Goal: Task Accomplishment & Management: Complete application form

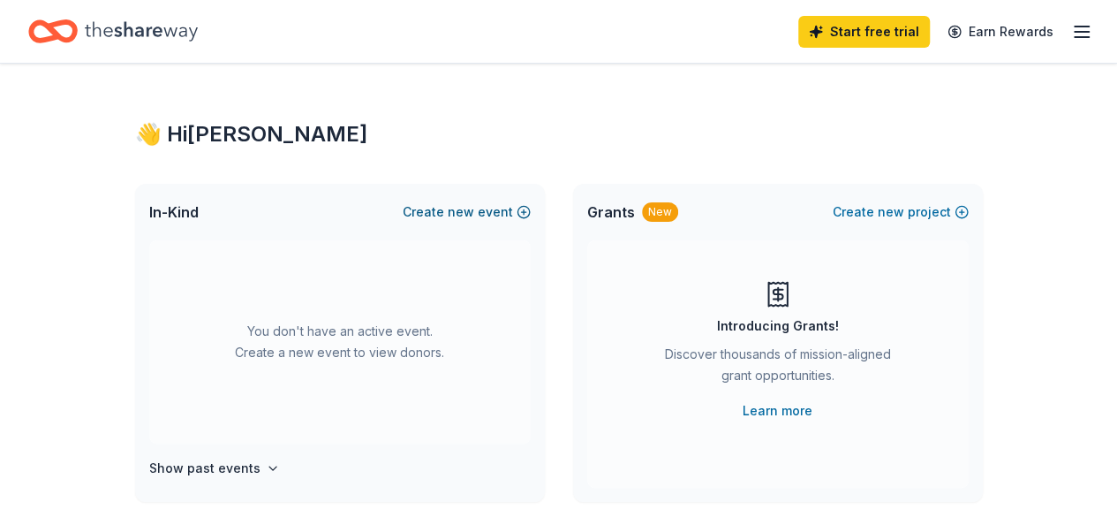
click at [426, 211] on button "Create new event" at bounding box center [467, 211] width 128 height 21
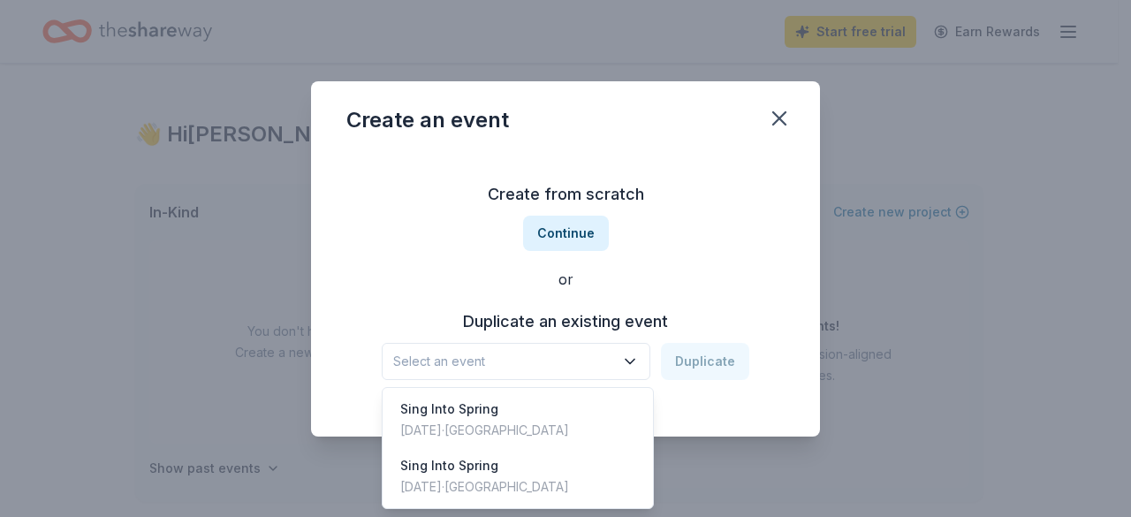
click at [549, 362] on span "Select an event" at bounding box center [503, 361] width 221 height 21
click at [549, 238] on div "Create from scratch Continue or Duplicate an existing event Select an event Dup…" at bounding box center [565, 280] width 438 height 256
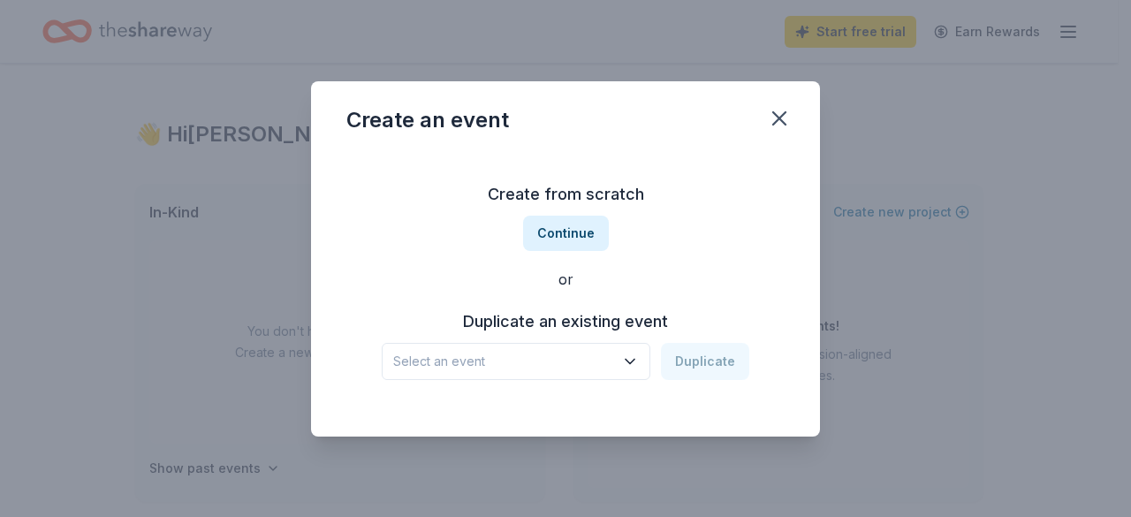
click at [549, 238] on button "Continue" at bounding box center [566, 233] width 86 height 35
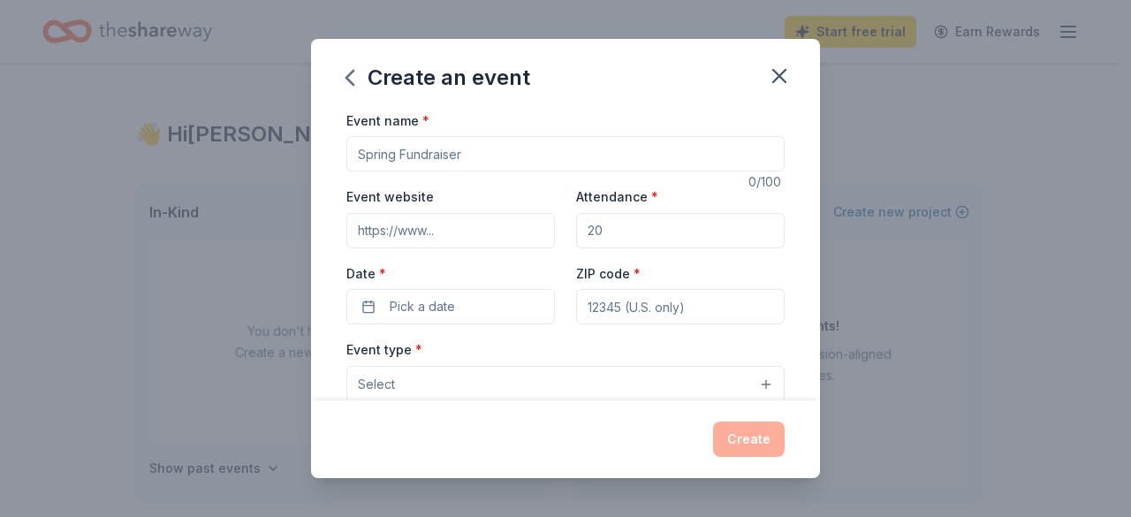
click at [466, 154] on input "Event name *" at bounding box center [565, 153] width 438 height 35
type input "Diamond Anniversary Gala"
click at [402, 224] on input "Event website" at bounding box center [450, 230] width 208 height 35
paste input "https://wsing.ejoinme.org/diamondgala"
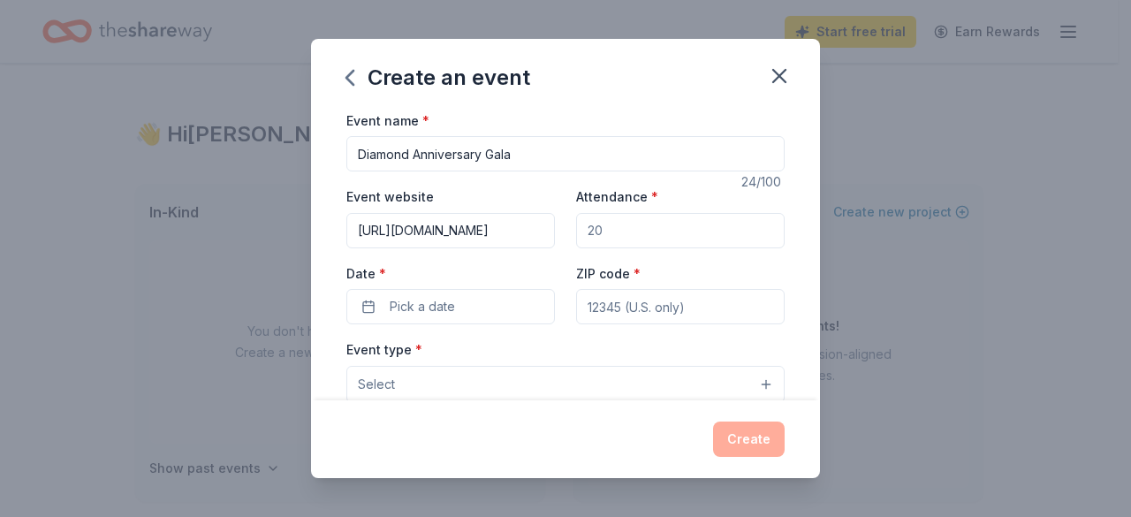
type input "https://wsing.ejoinme.org/diamondgala"
drag, startPoint x: 583, startPoint y: 231, endPoint x: 603, endPoint y: 232, distance: 20.4
click at [603, 232] on input "Attendance *" at bounding box center [680, 230] width 208 height 35
type input "150"
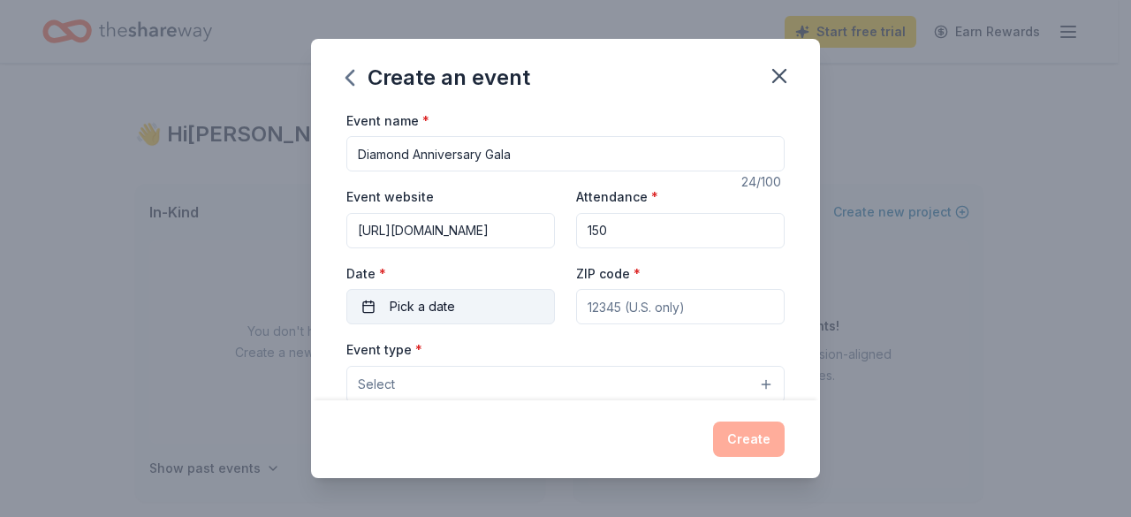
click at [416, 305] on span "Pick a date" at bounding box center [422, 306] width 65 height 21
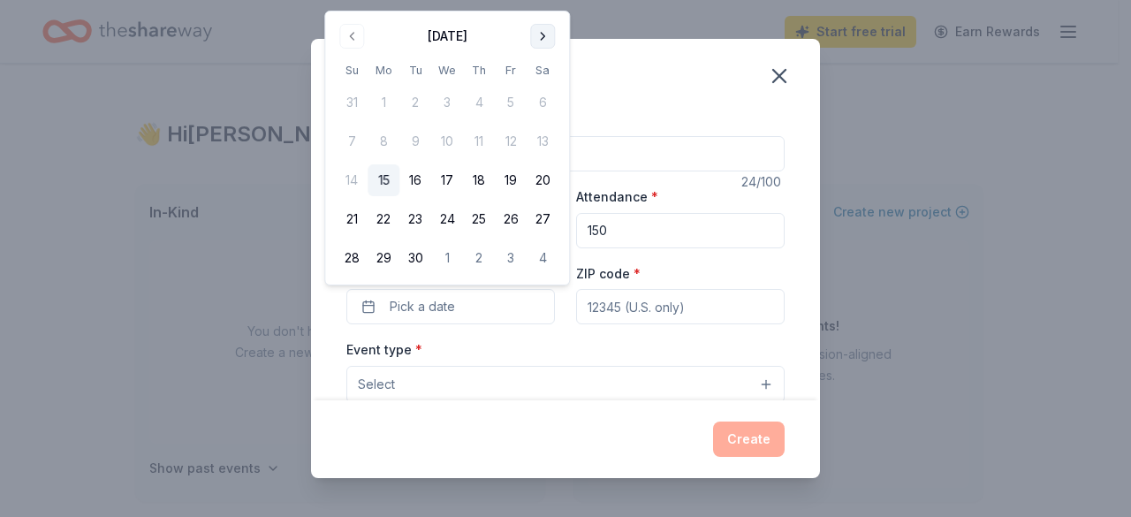
click at [539, 36] on button "Go to next month" at bounding box center [542, 36] width 25 height 25
click at [353, 218] on button "19" at bounding box center [352, 219] width 32 height 32
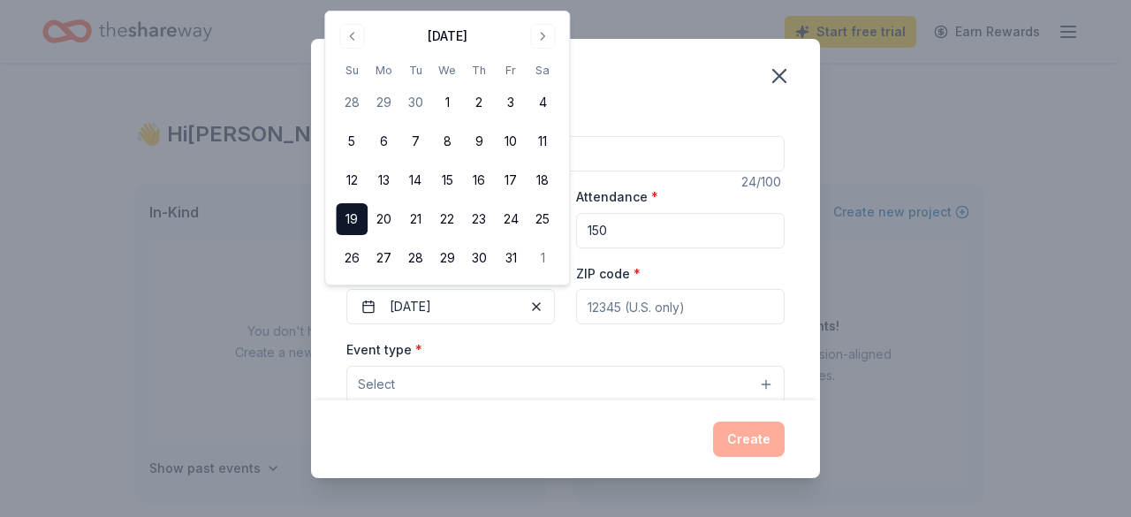
click at [656, 310] on input "ZIP code *" at bounding box center [680, 306] width 208 height 35
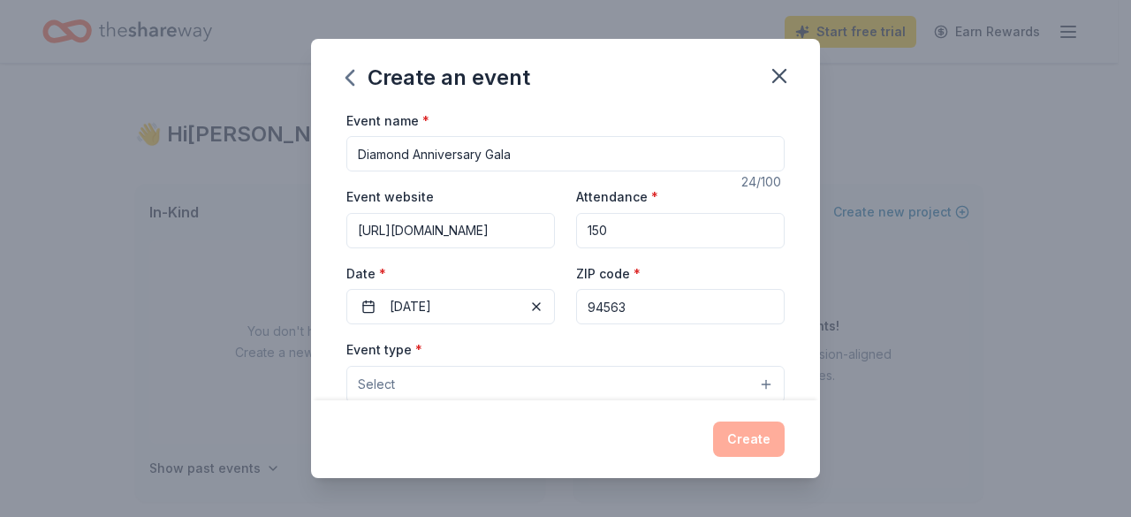
type input "94563"
click at [390, 381] on span "Select" at bounding box center [376, 384] width 37 height 21
drag, startPoint x: 433, startPoint y: 382, endPoint x: 458, endPoint y: 378, distance: 25.0
click at [436, 381] on button "Select" at bounding box center [565, 384] width 438 height 37
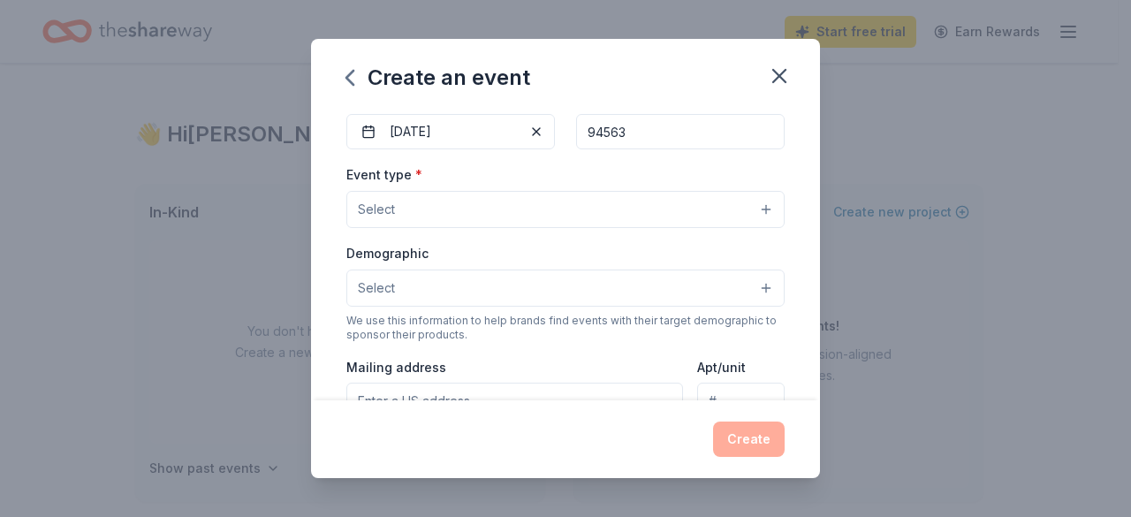
scroll to position [177, 0]
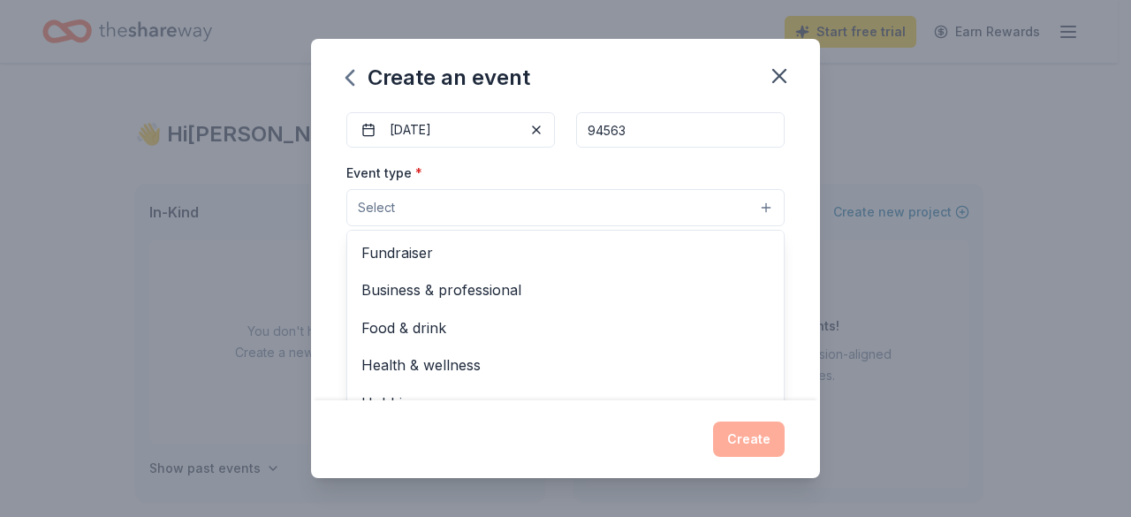
click at [447, 207] on button "Select" at bounding box center [565, 207] width 438 height 37
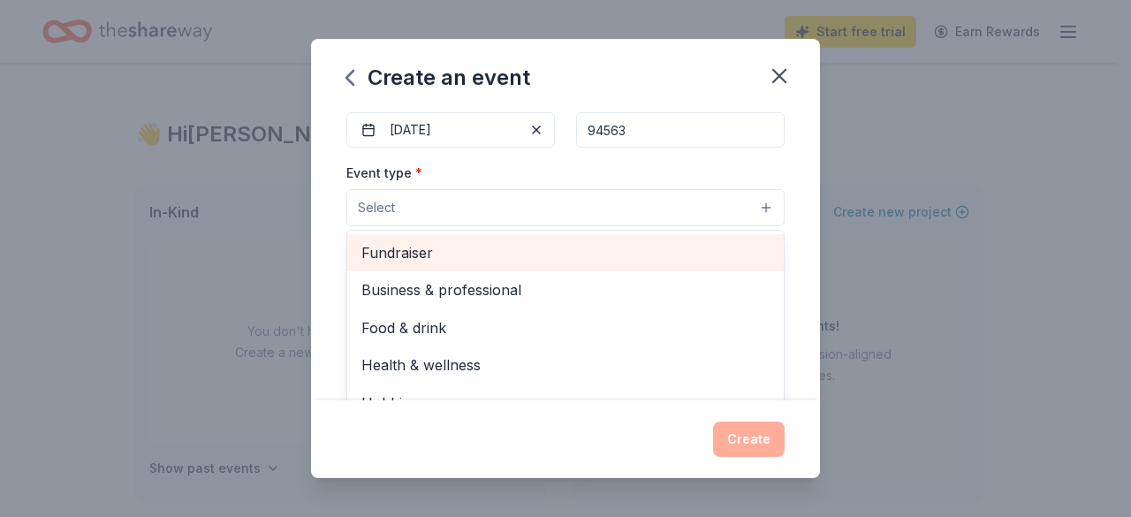
click at [453, 256] on span "Fundraiser" at bounding box center [565, 252] width 408 height 23
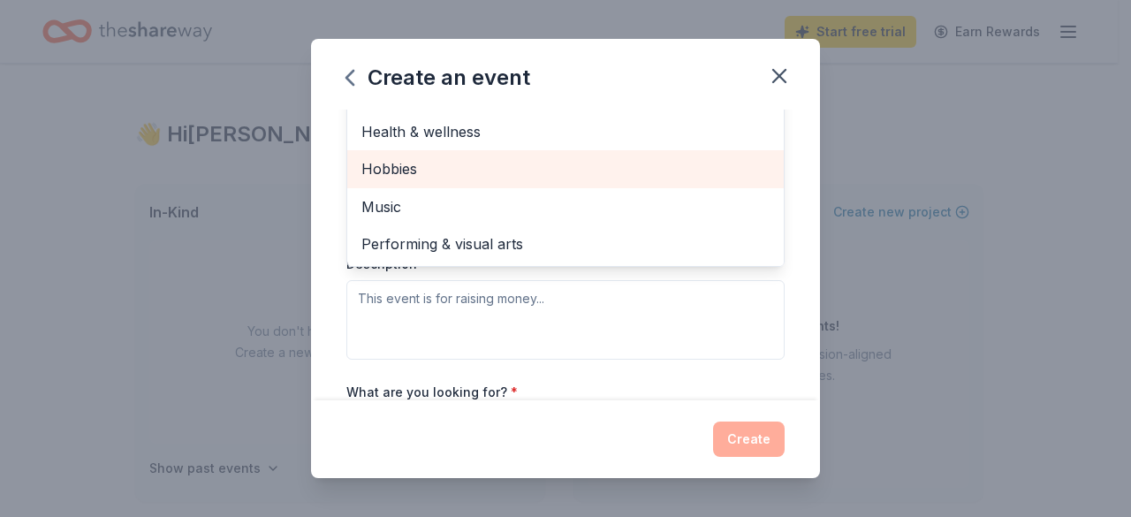
scroll to position [265, 0]
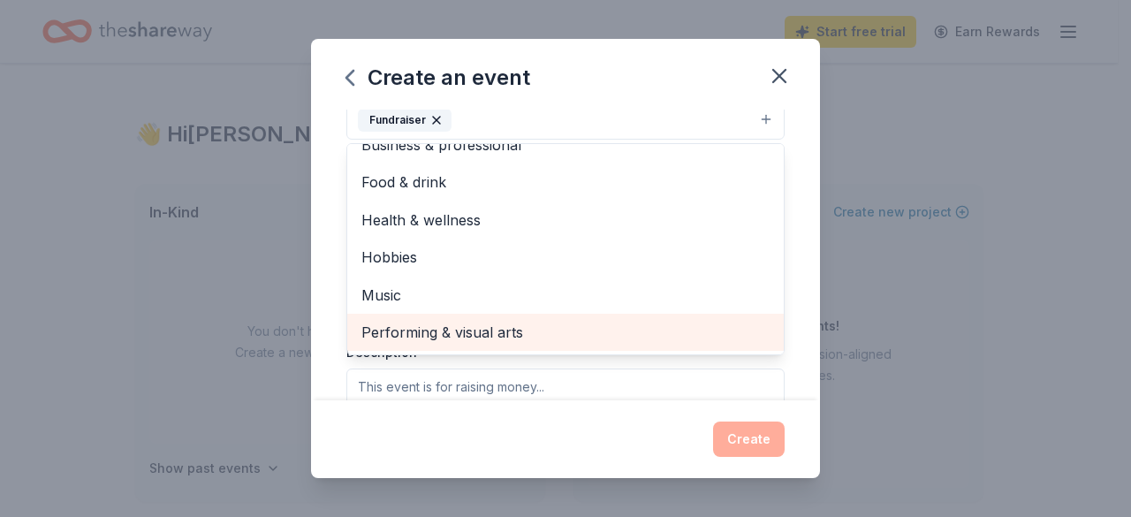
click at [445, 322] on span "Performing & visual arts" at bounding box center [565, 332] width 408 height 23
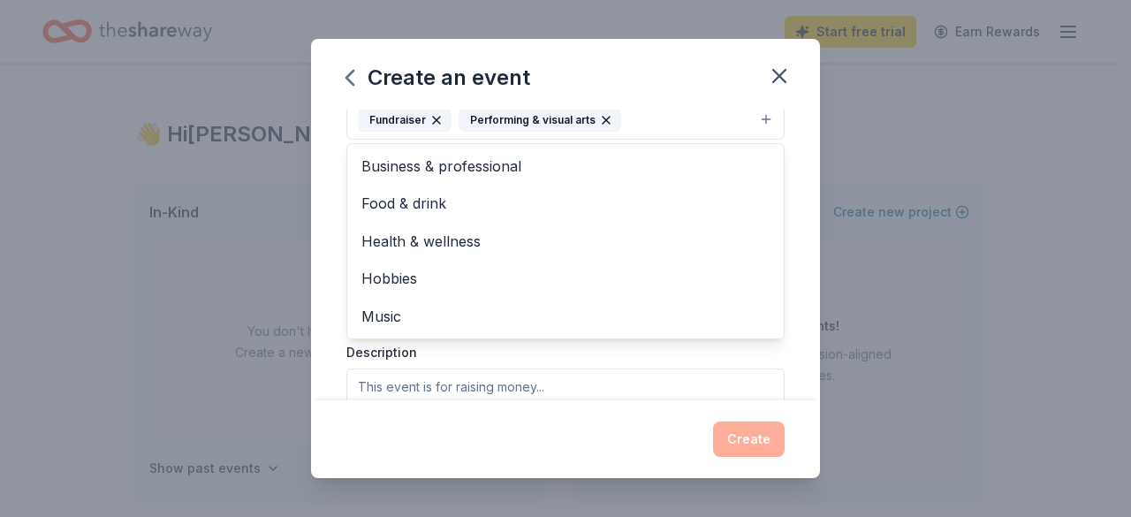
click at [797, 345] on div "Event name * Diamond Anniversary Gala 24 /100 Event website https://wsing.ejoin…" at bounding box center [565, 255] width 509 height 291
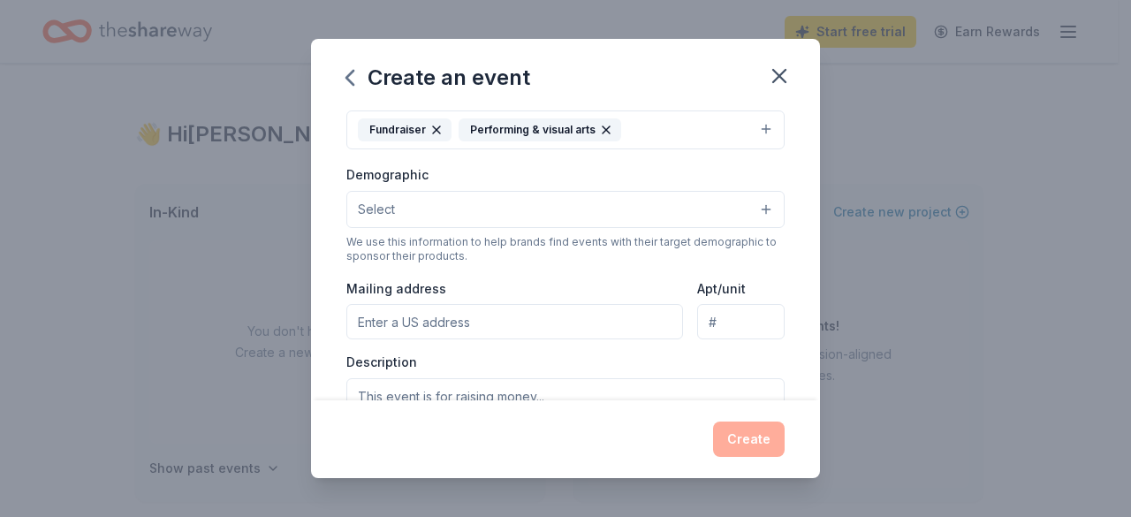
scroll to position [167, 0]
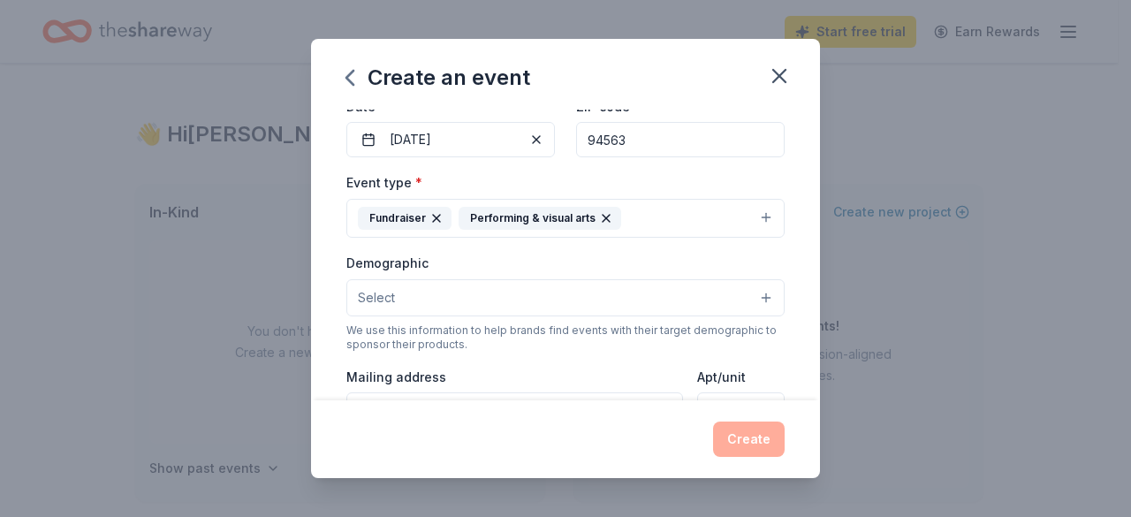
click at [408, 298] on button "Select" at bounding box center [565, 297] width 438 height 37
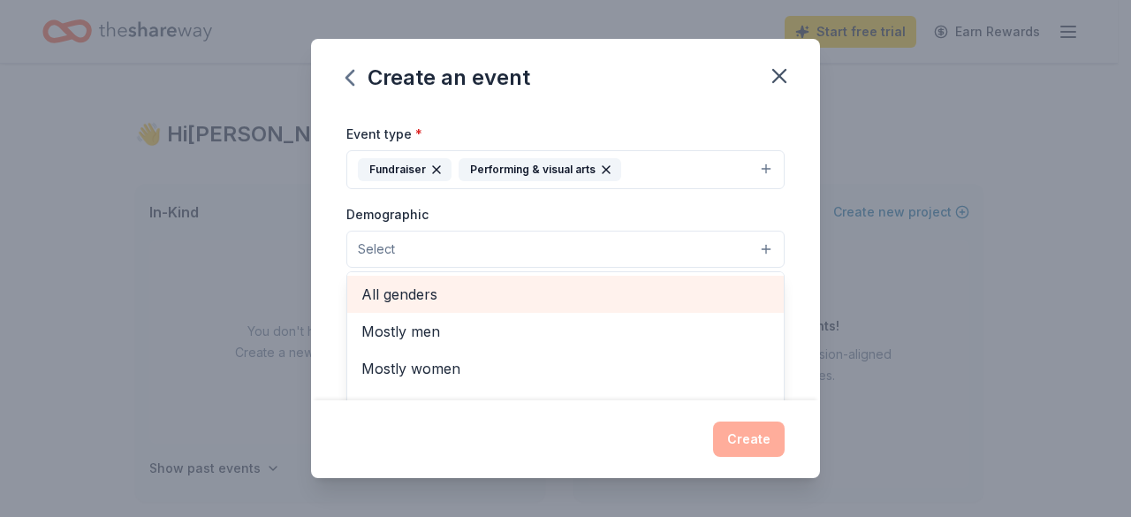
scroll to position [255, 0]
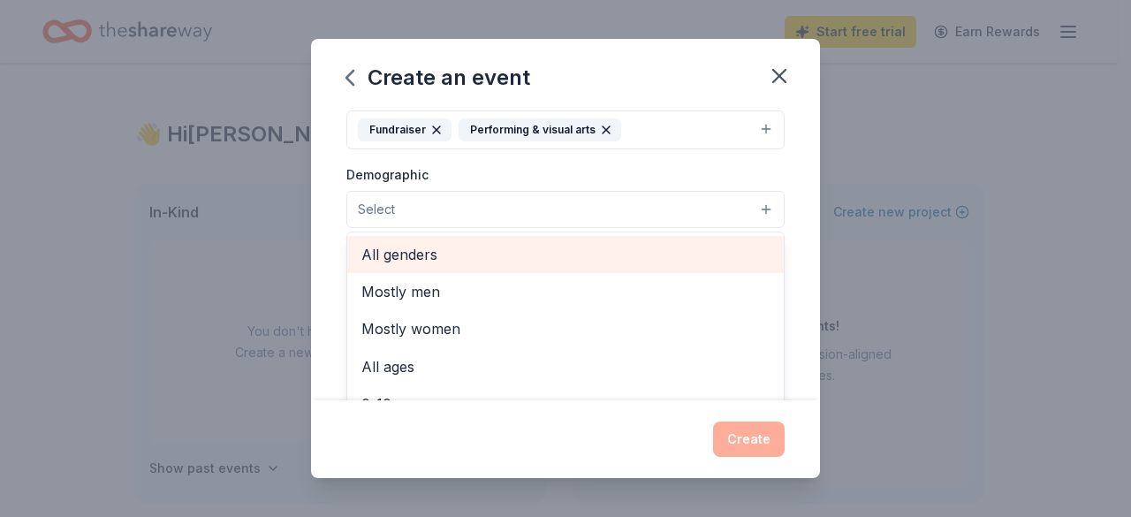
click at [411, 252] on span "All genders" at bounding box center [565, 254] width 408 height 23
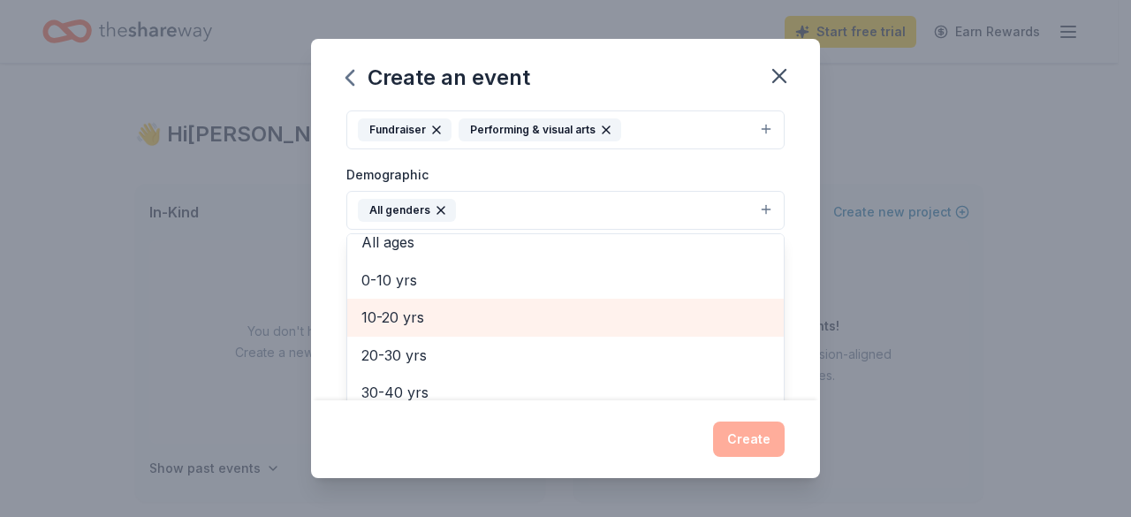
scroll to position [177, 0]
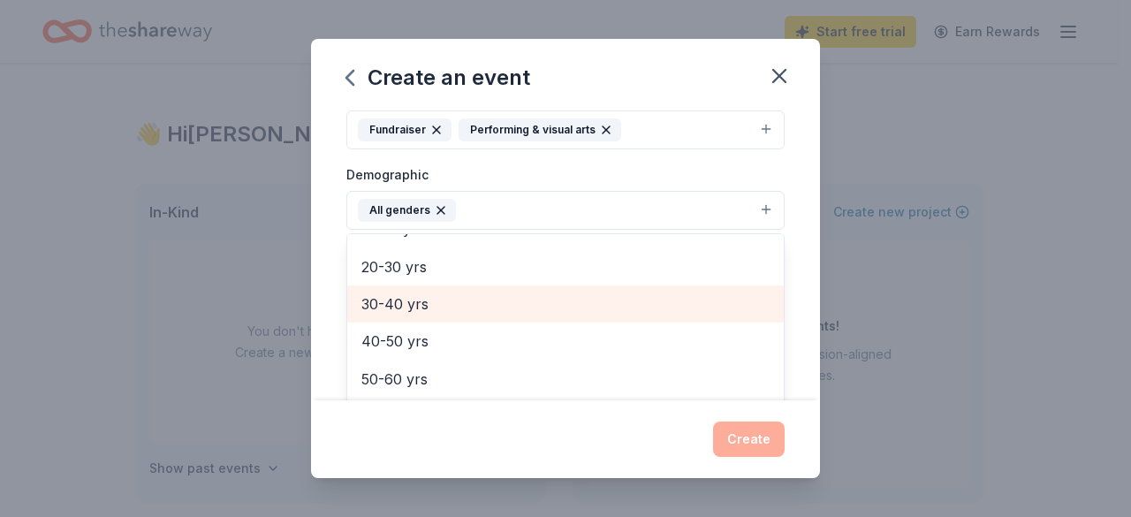
click at [428, 301] on span "30-40 yrs" at bounding box center [565, 303] width 408 height 23
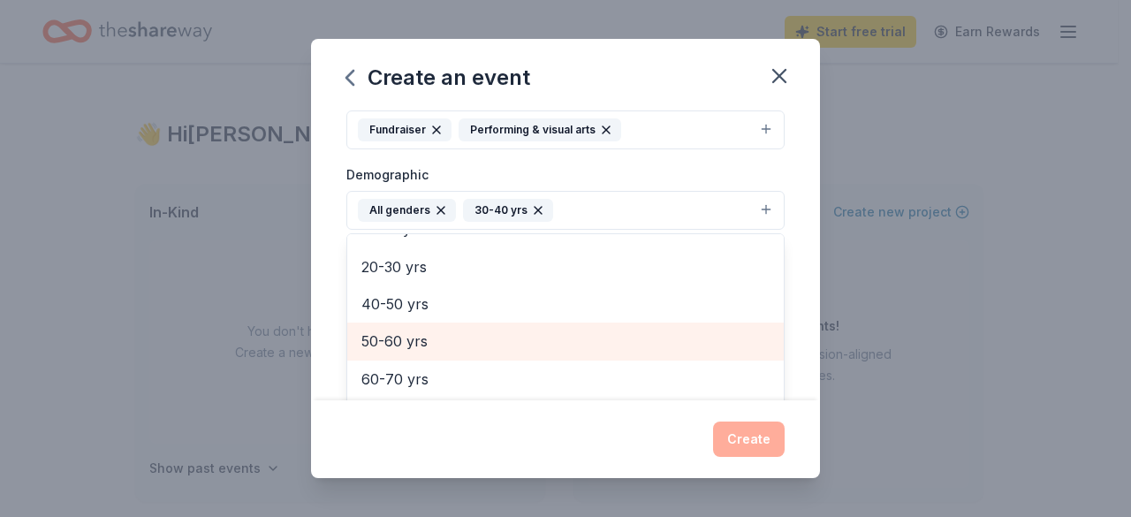
click at [423, 331] on span "50-60 yrs" at bounding box center [565, 340] width 408 height 23
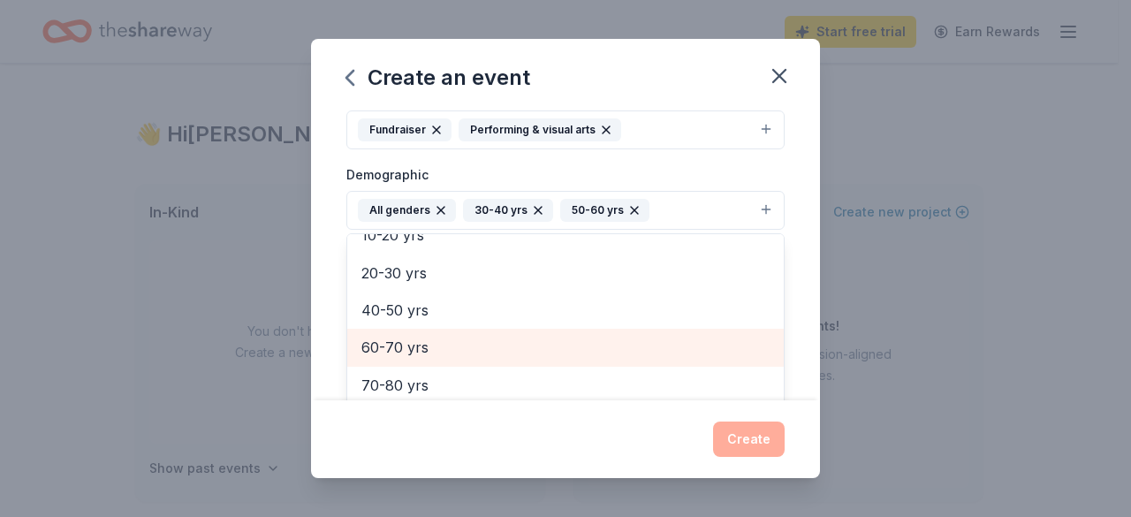
click at [423, 338] on span "60-70 yrs" at bounding box center [565, 347] width 408 height 23
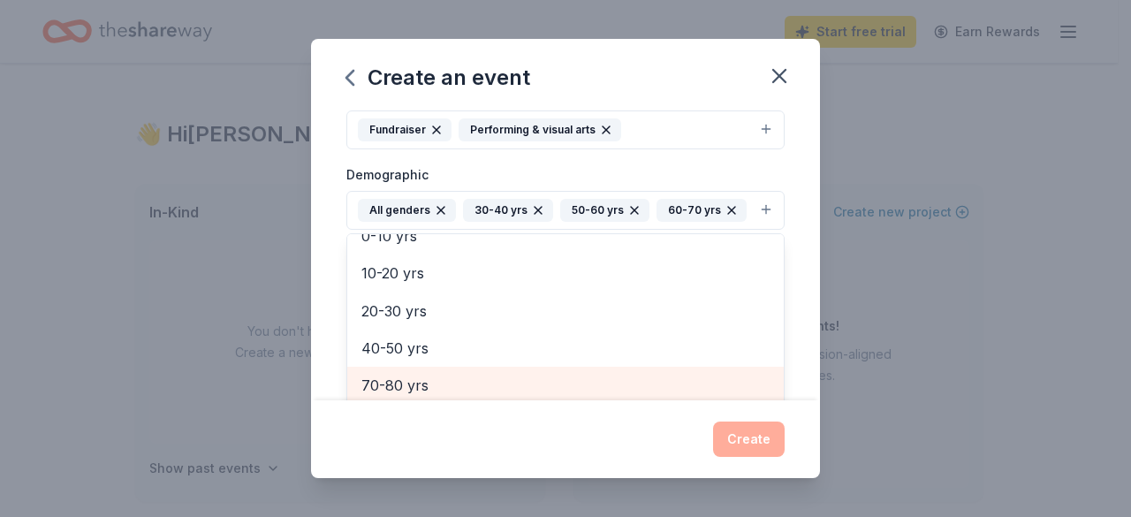
click at [428, 374] on span "70-80 yrs" at bounding box center [565, 385] width 408 height 23
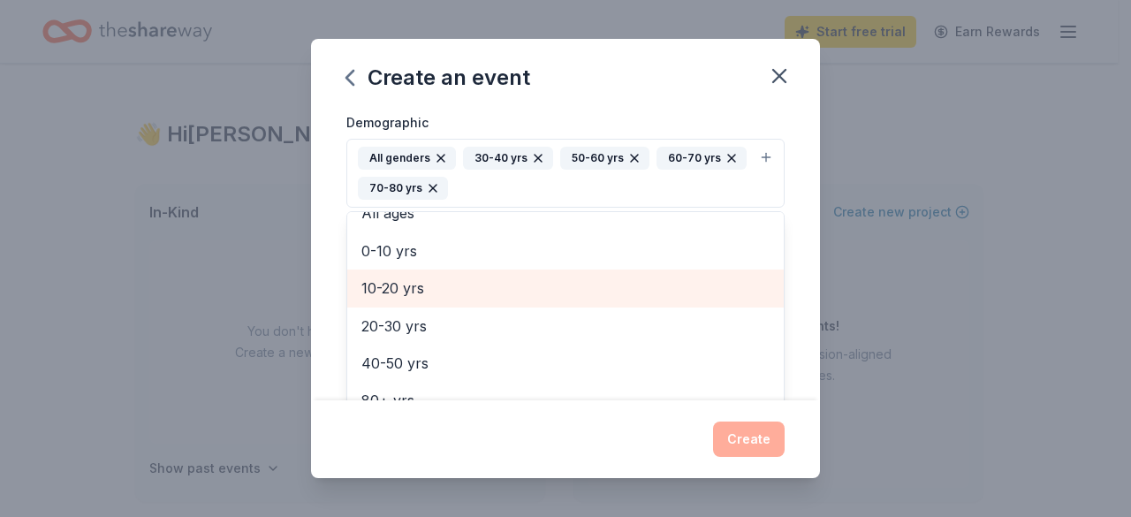
scroll to position [344, 0]
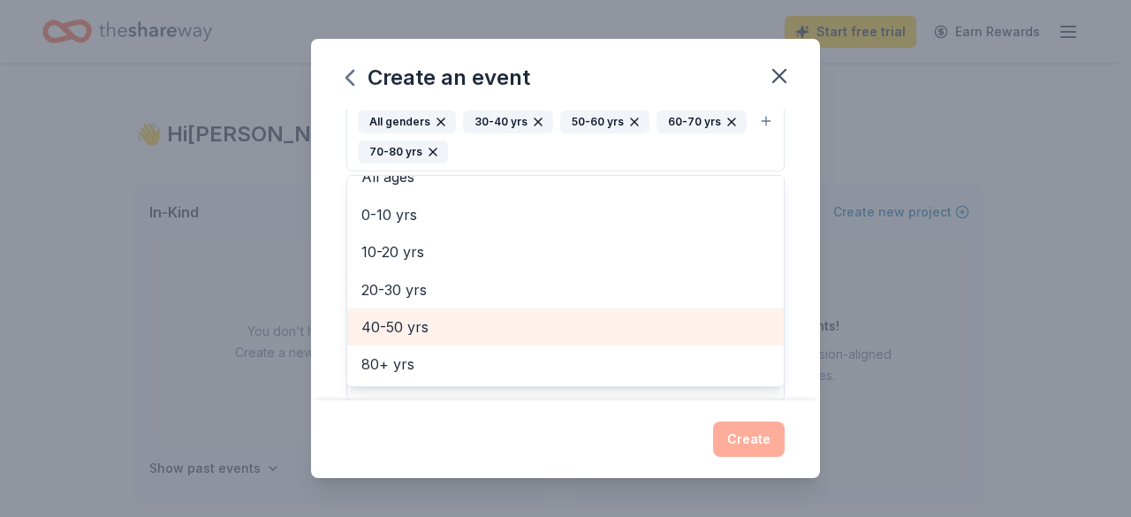
click at [406, 323] on span "40-50 yrs" at bounding box center [565, 326] width 408 height 23
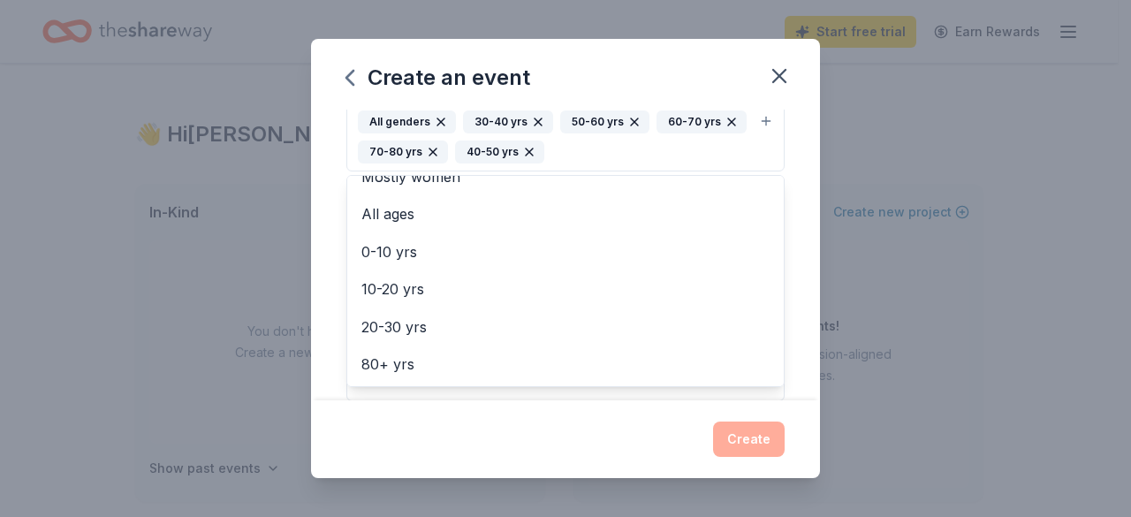
click at [790, 342] on div "Event name * Diamond Anniversary Gala 24 /100 Event website https://wsing.ejoin…" at bounding box center [565, 255] width 509 height 291
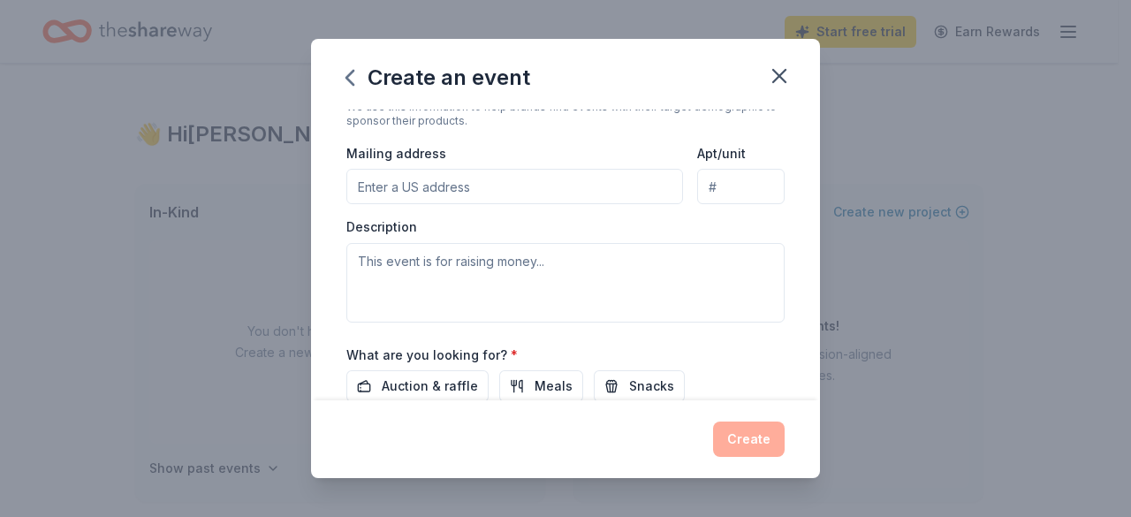
scroll to position [334, 0]
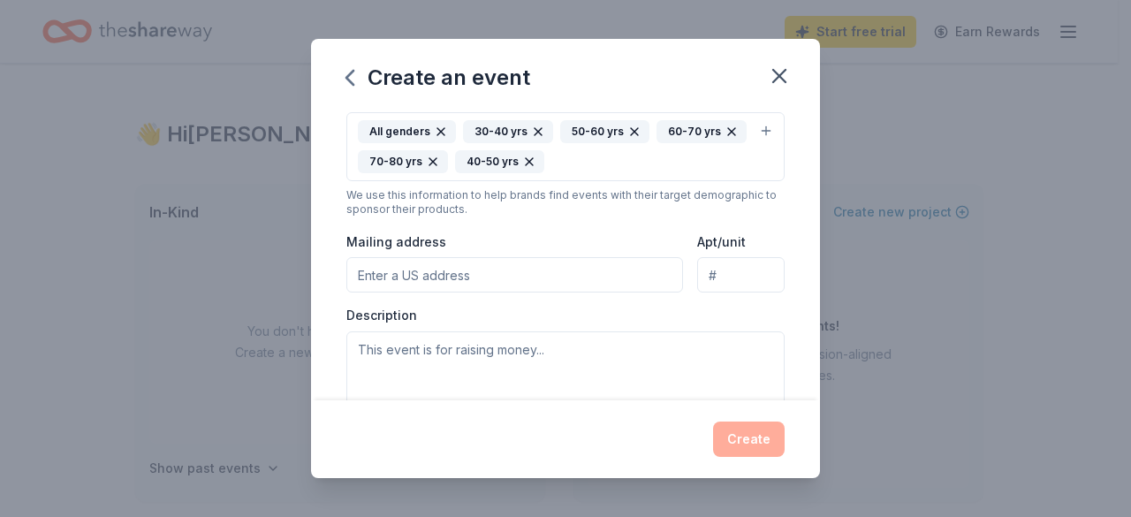
click at [438, 268] on input "Mailing address" at bounding box center [514, 274] width 337 height 35
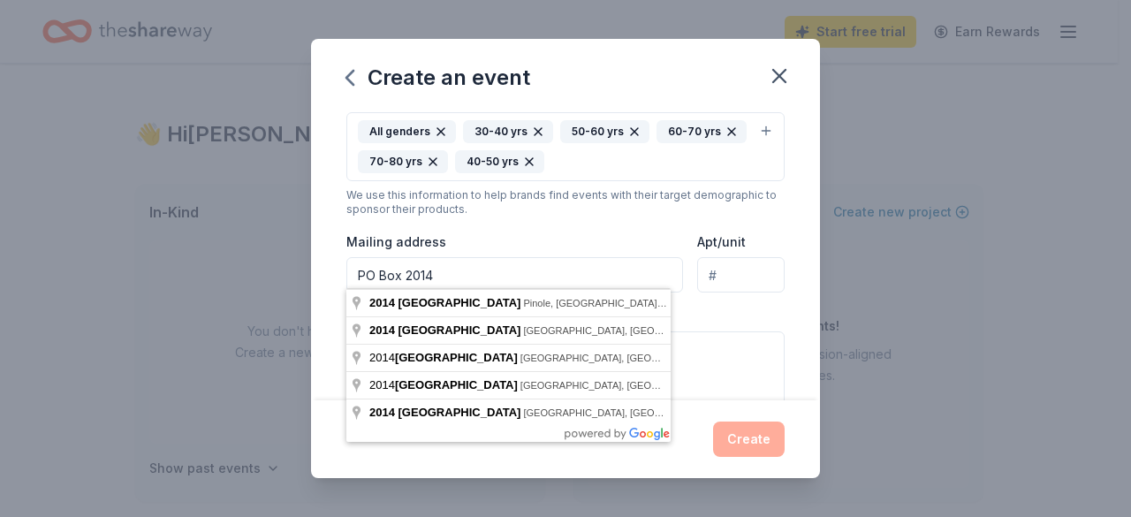
drag, startPoint x: 438, startPoint y: 268, endPoint x: 335, endPoint y: 277, distance: 103.8
click at [335, 277] on div "Event name * Diamond Anniversary Gala 24 /100 Event website https://wsing.ejoin…" at bounding box center [565, 255] width 509 height 291
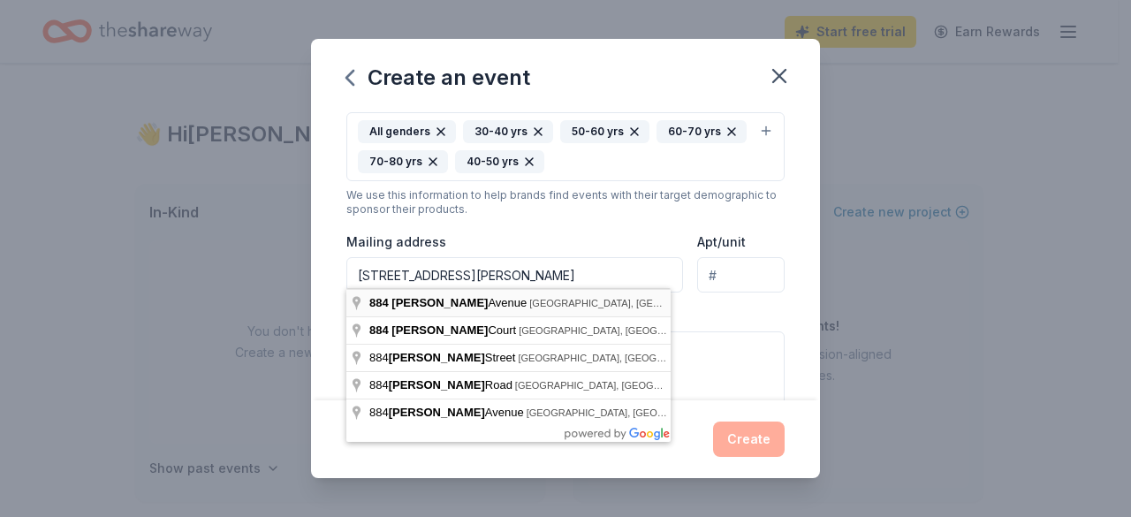
type input "884 Madigan Avenue, Concord, CA, 94518"
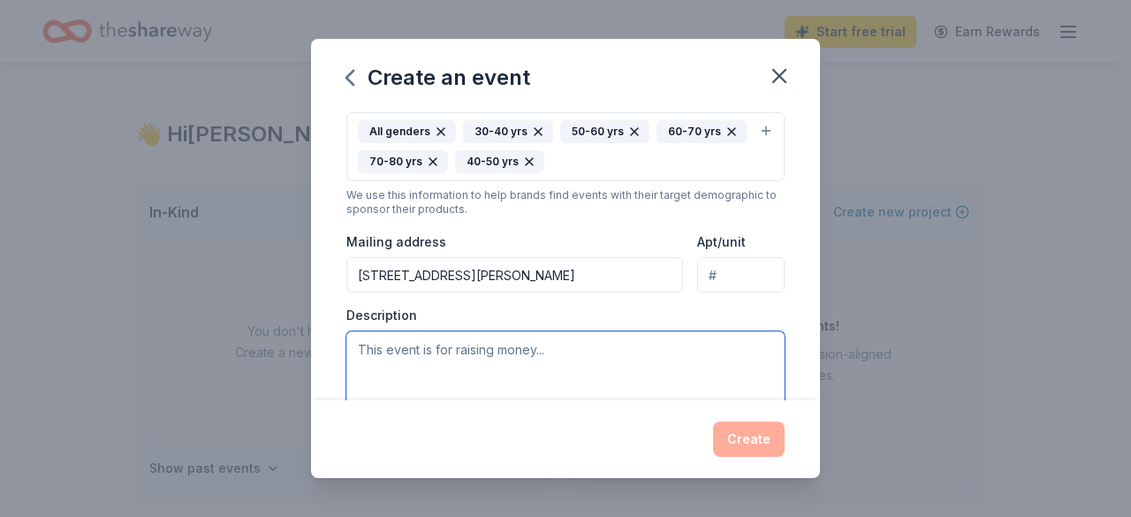
click at [378, 347] on textarea at bounding box center [565, 370] width 438 height 79
type textarea "F"
type textarea "D"
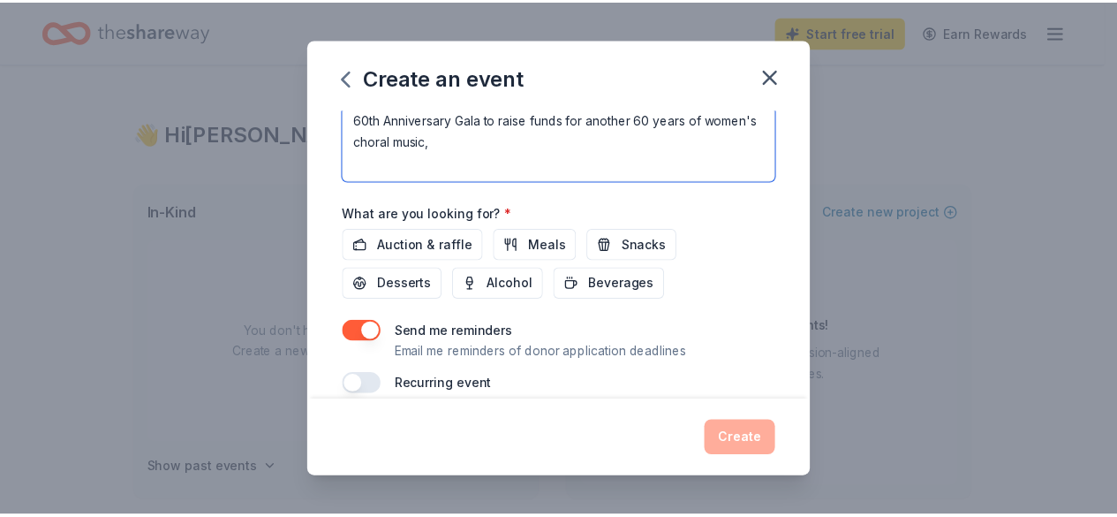
scroll to position [580, 0]
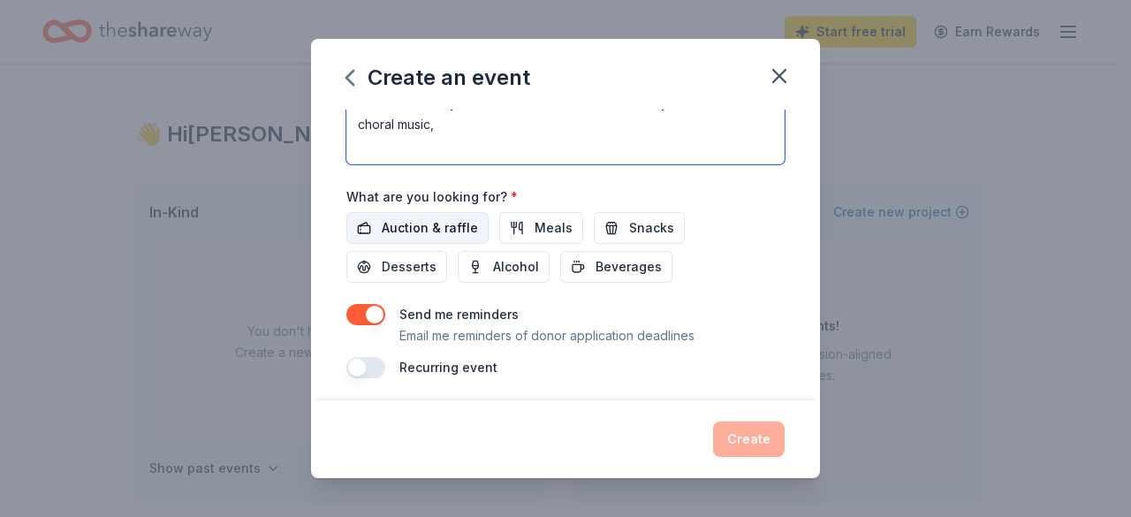
type textarea "60th Anniversary Gala to raise funds for another 60 years of women's choral mus…"
click at [386, 218] on span "Auction & raffle" at bounding box center [430, 227] width 96 height 21
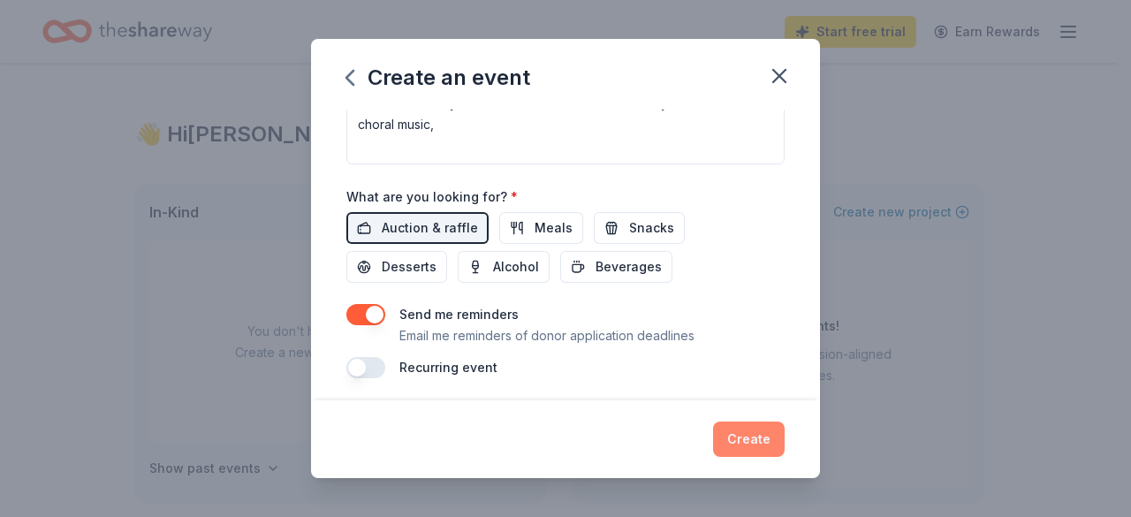
click at [751, 441] on button "Create" at bounding box center [749, 438] width 72 height 35
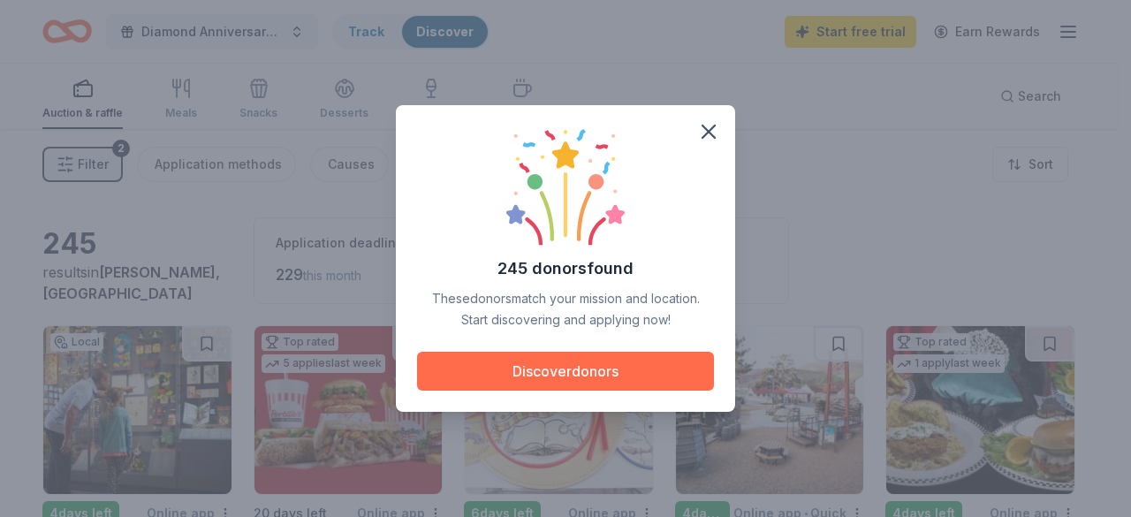
click at [594, 368] on button "Discover donors" at bounding box center [565, 371] width 297 height 39
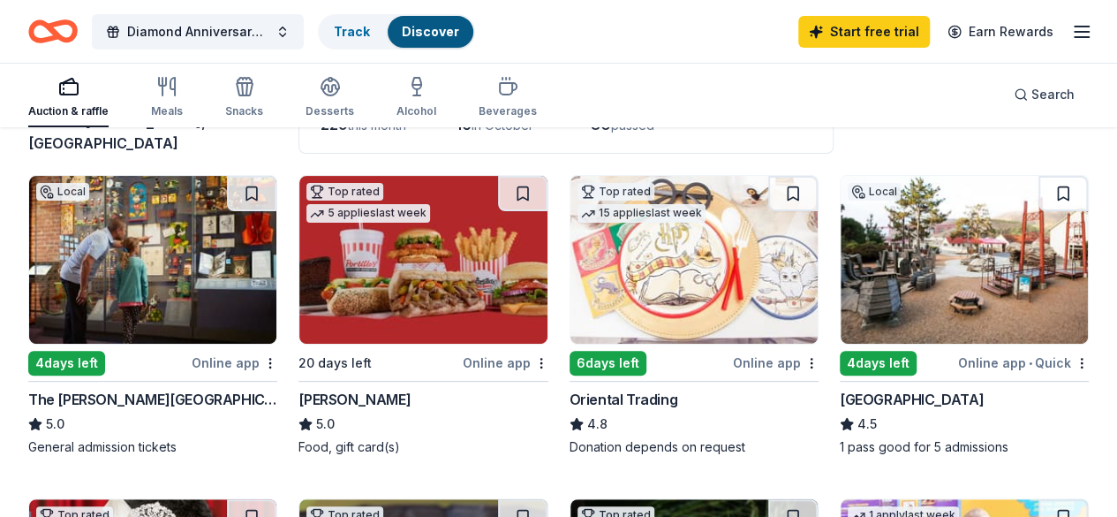
scroll to position [177, 0]
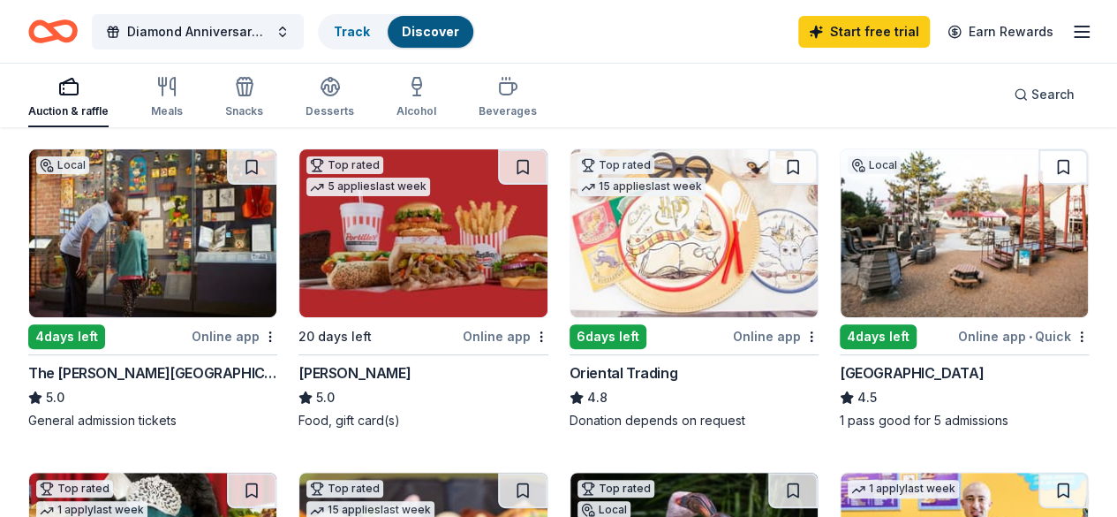
click at [197, 333] on div "Online app" at bounding box center [235, 336] width 86 height 22
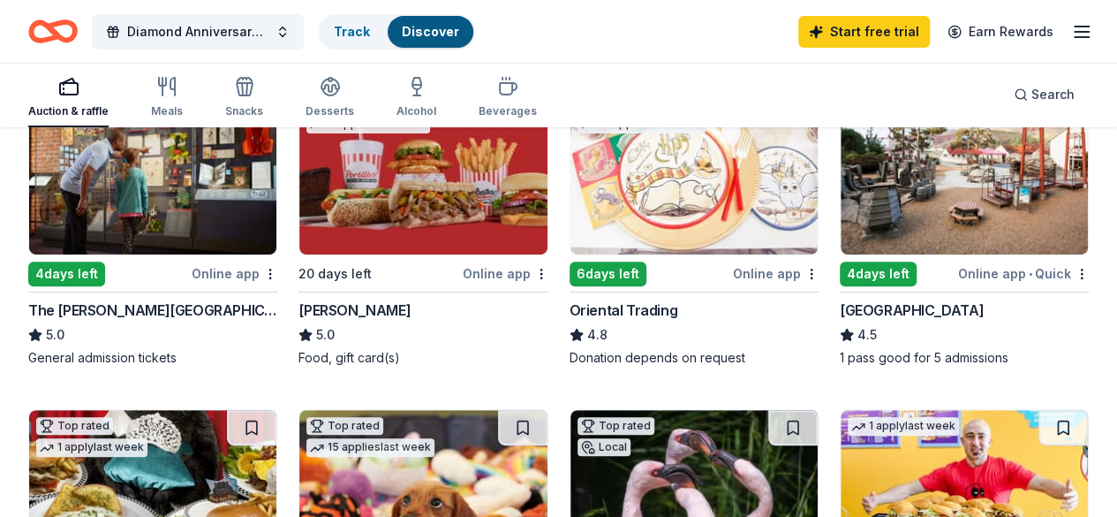
scroll to position [265, 0]
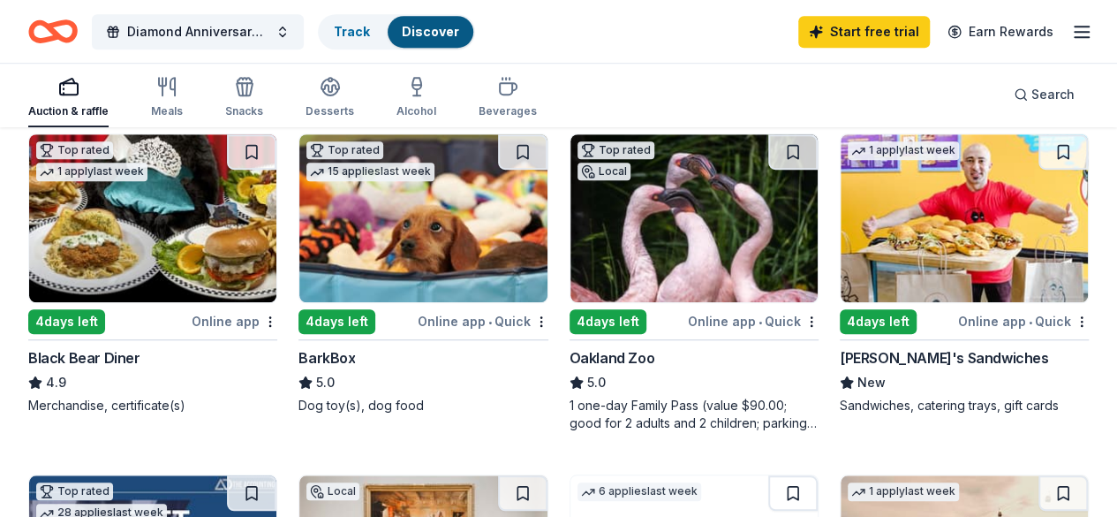
scroll to position [530, 0]
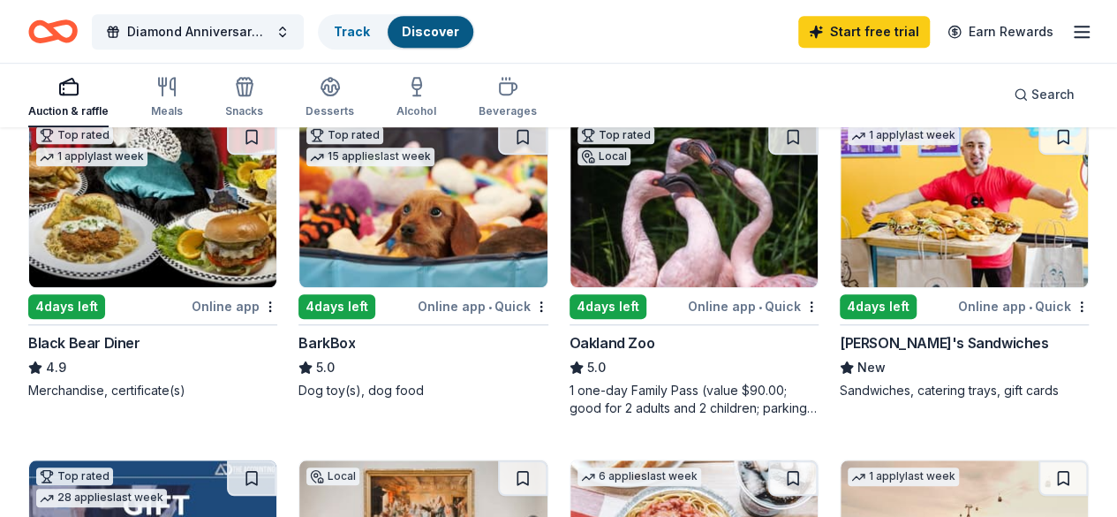
click at [299, 247] on img at bounding box center [422, 203] width 247 height 168
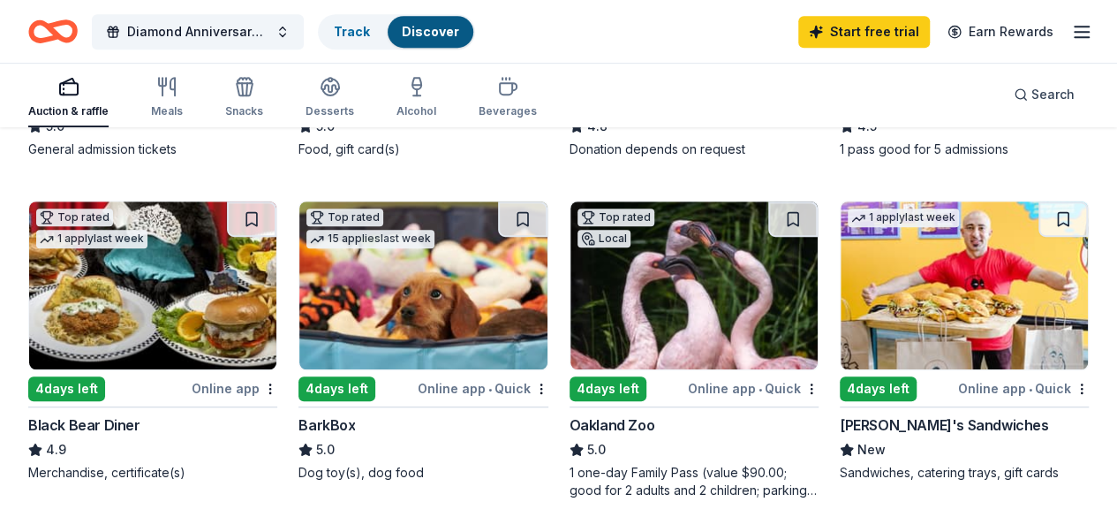
scroll to position [442, 0]
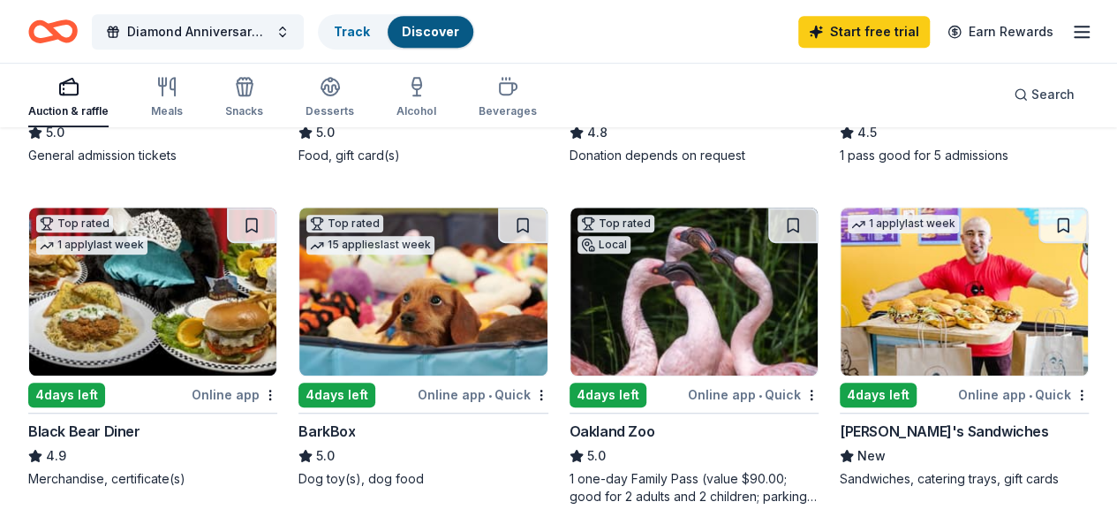
click at [841, 362] on img at bounding box center [964, 292] width 247 height 168
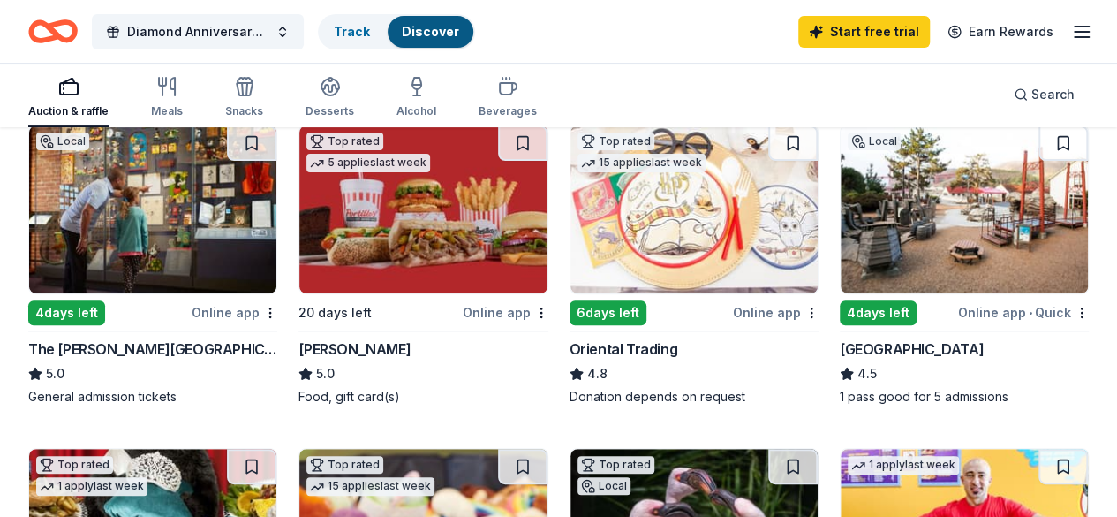
scroll to position [177, 0]
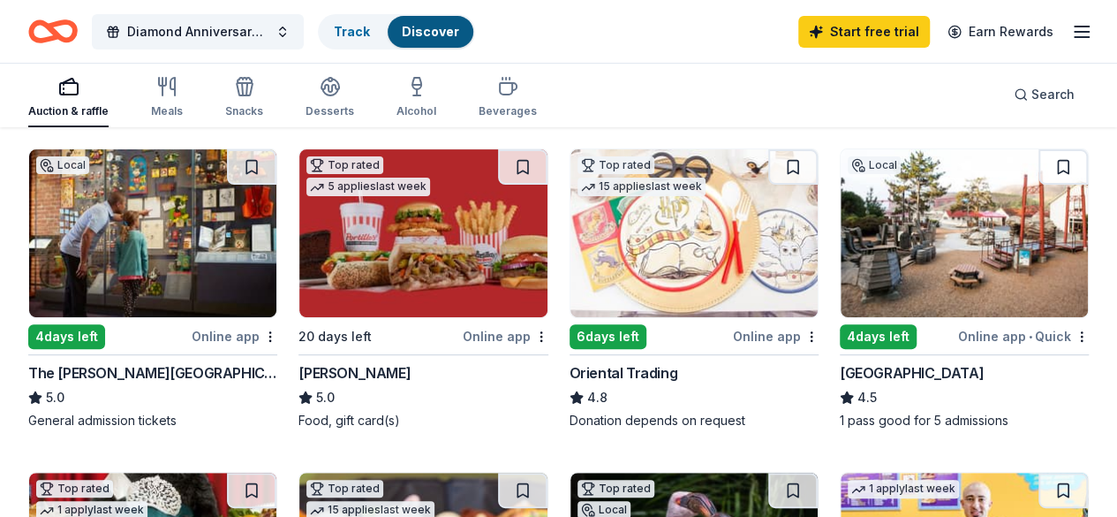
click at [840, 367] on div "Bay Area Discovery Museum" at bounding box center [912, 372] width 144 height 21
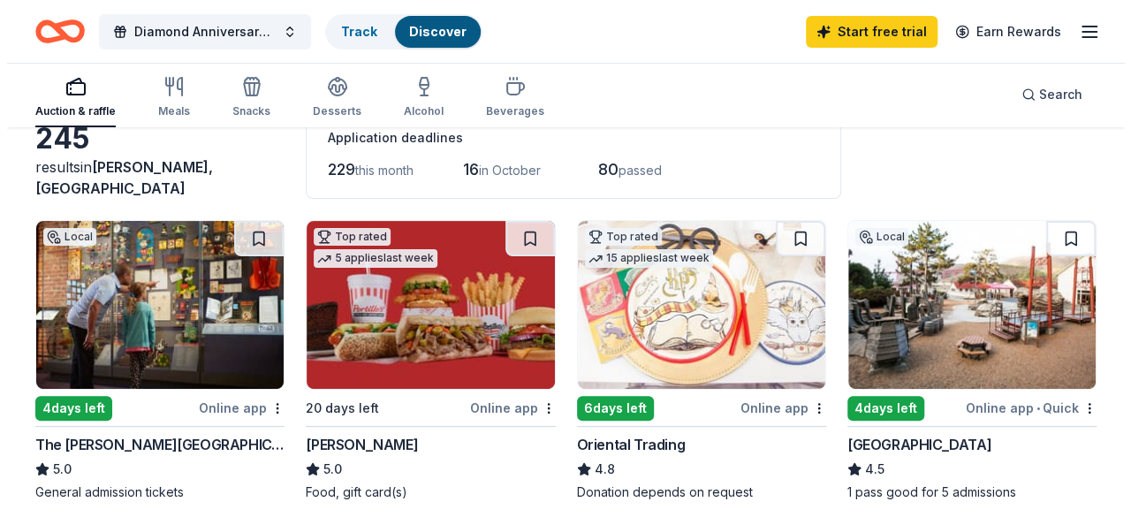
scroll to position [0, 0]
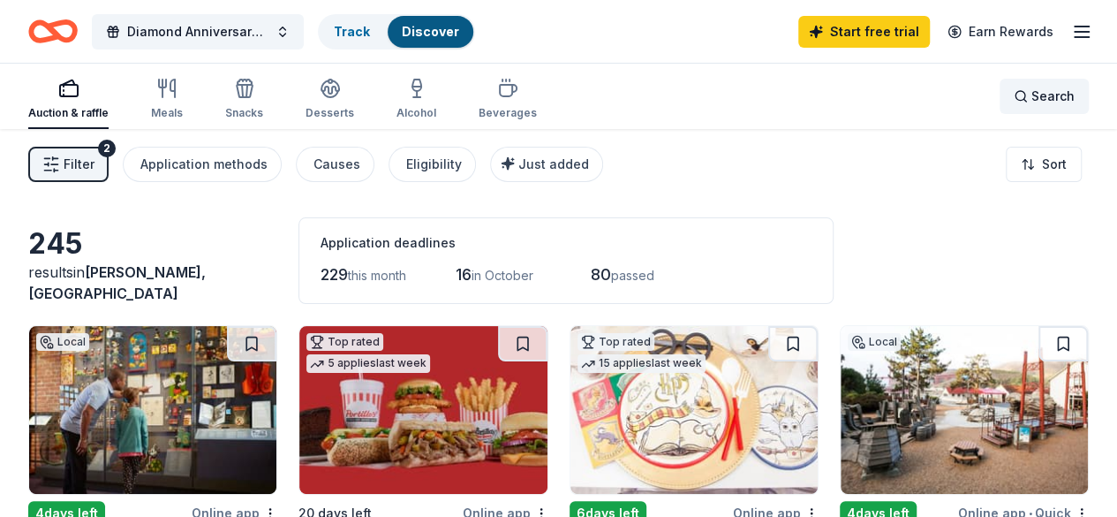
click at [1032, 96] on span "Search" at bounding box center [1053, 96] width 43 height 21
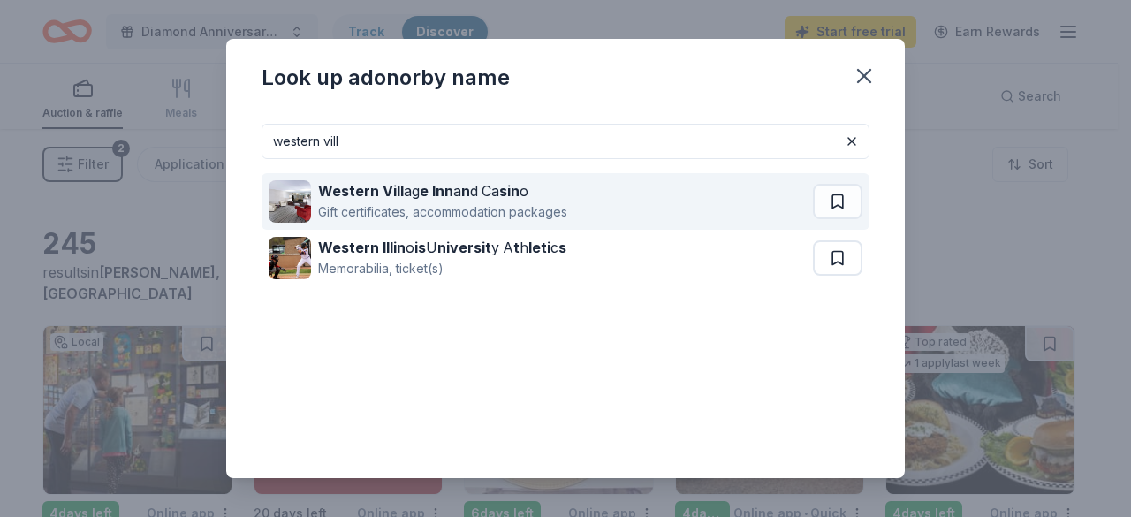
type input "western vill"
click at [491, 206] on div "Gift certificates, accommodation packages" at bounding box center [442, 211] width 249 height 21
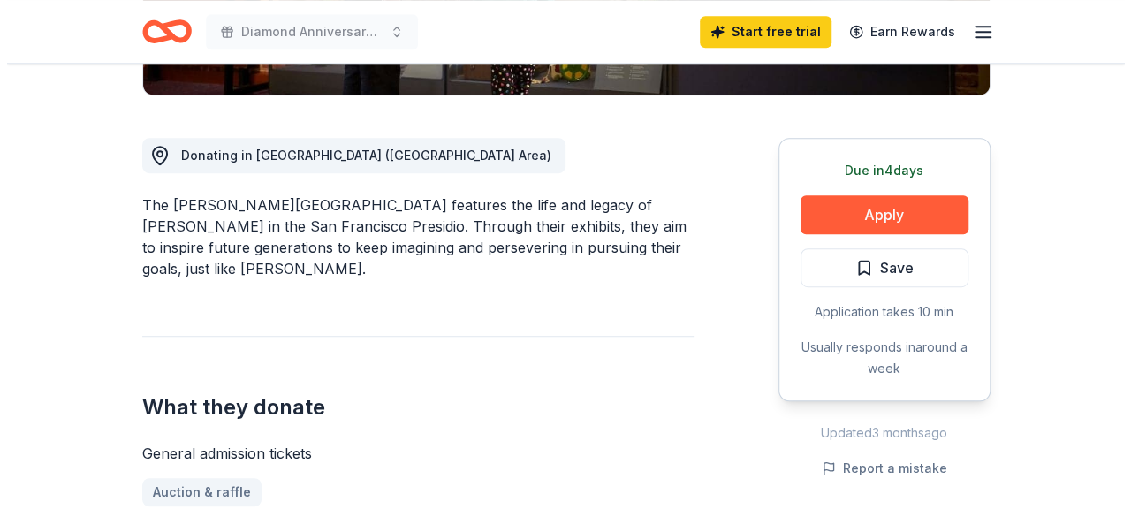
scroll to position [442, 0]
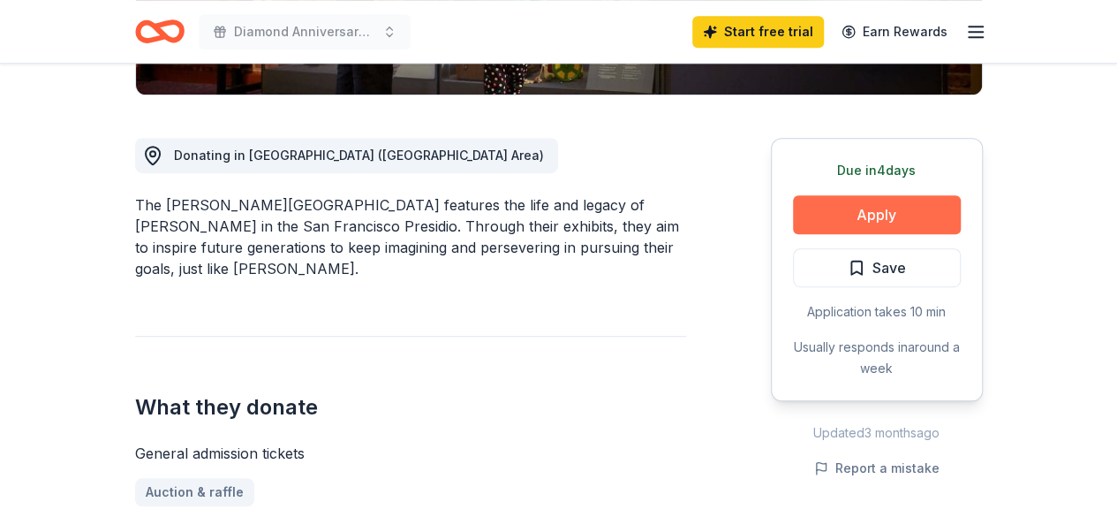
click at [829, 214] on button "Apply" at bounding box center [877, 214] width 168 height 39
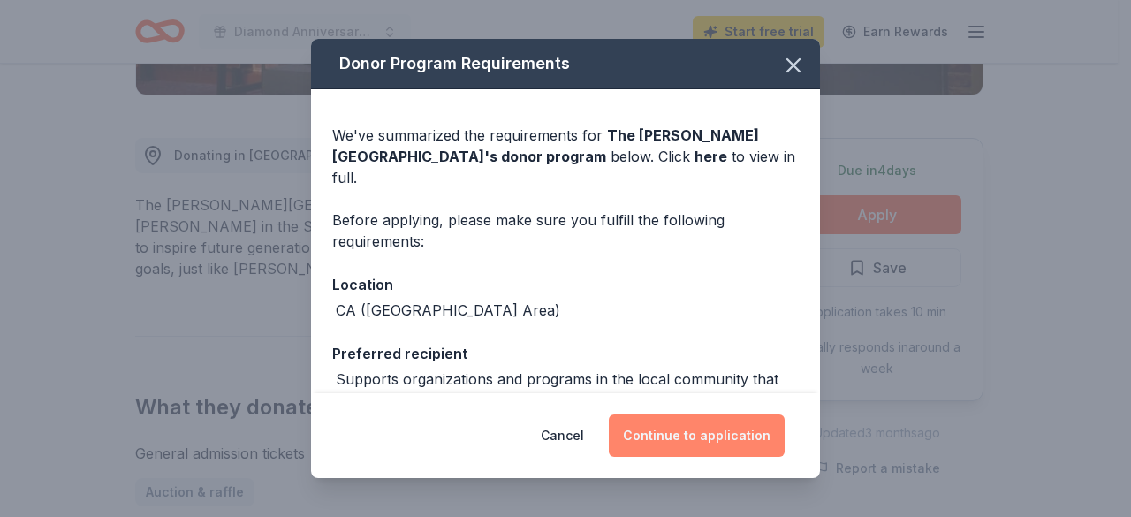
click at [668, 429] on button "Continue to application" at bounding box center [697, 435] width 176 height 42
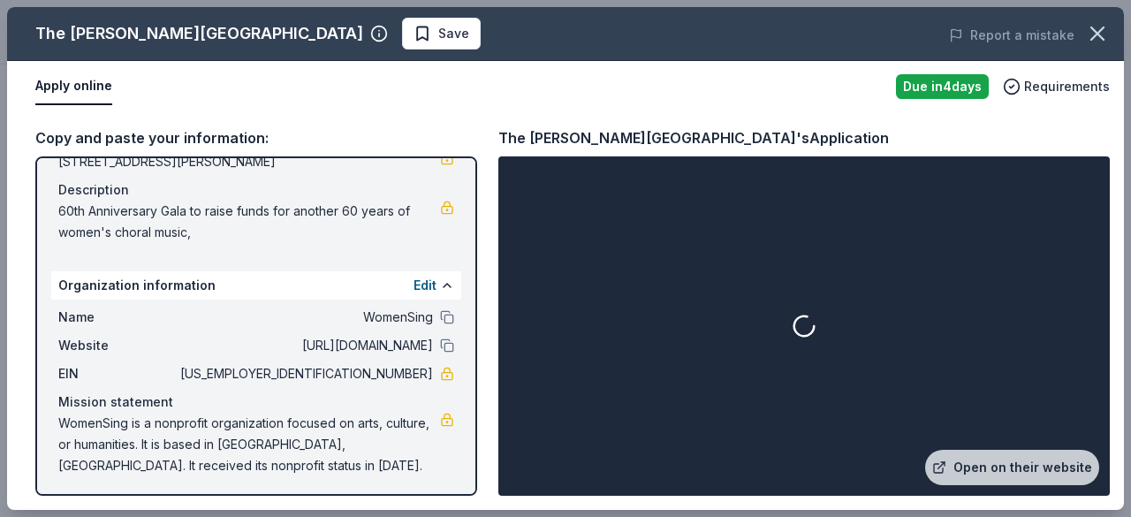
scroll to position [166, 0]
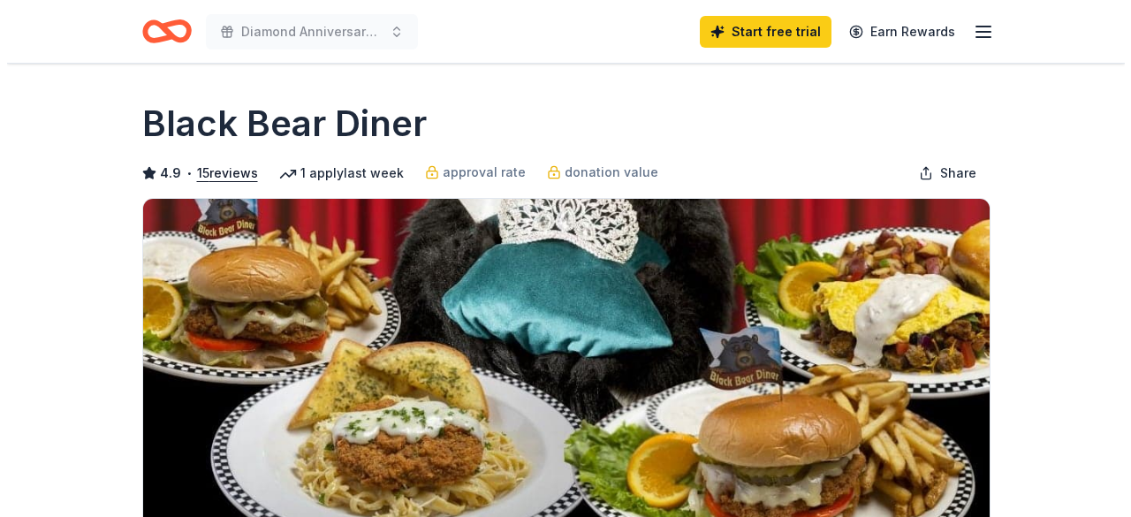
scroll to position [442, 0]
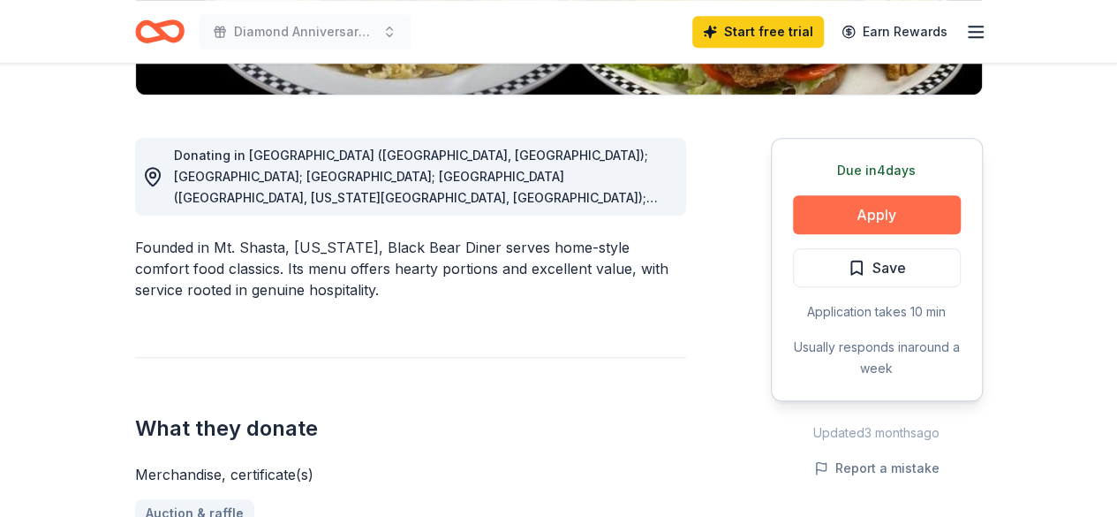
click at [836, 215] on button "Apply" at bounding box center [877, 214] width 168 height 39
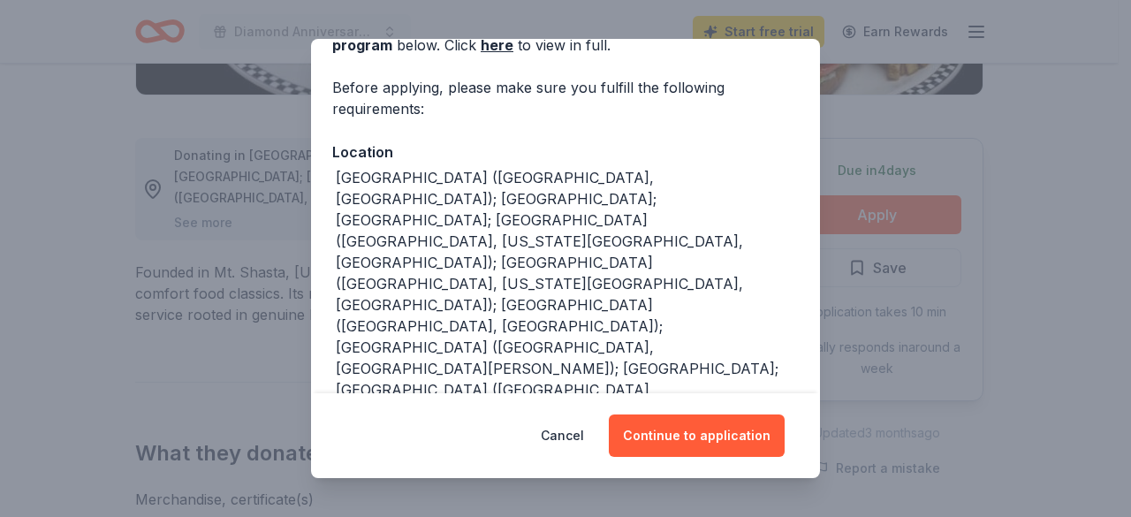
scroll to position [88, 0]
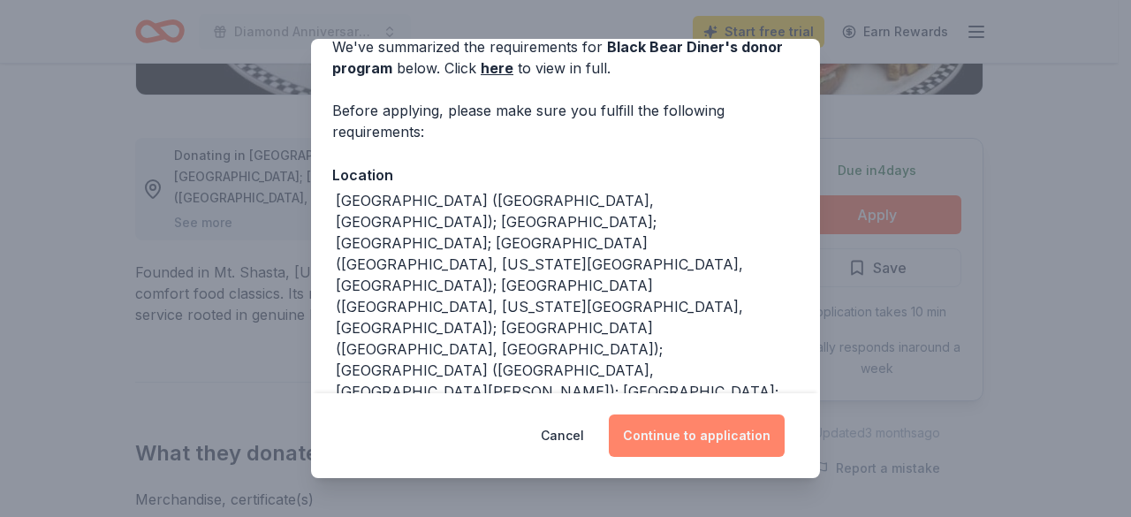
click at [707, 431] on button "Continue to application" at bounding box center [697, 435] width 176 height 42
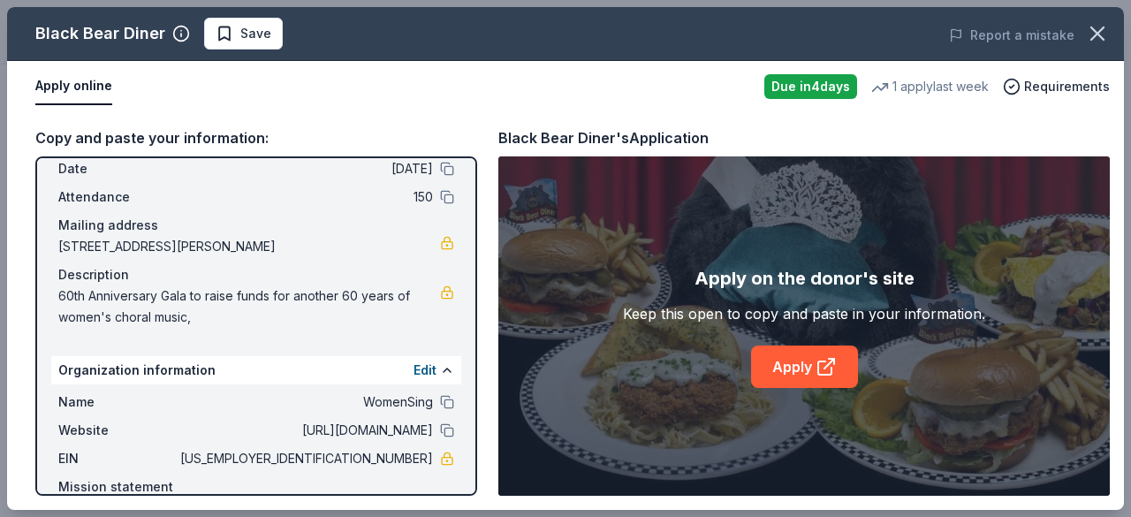
scroll to position [166, 0]
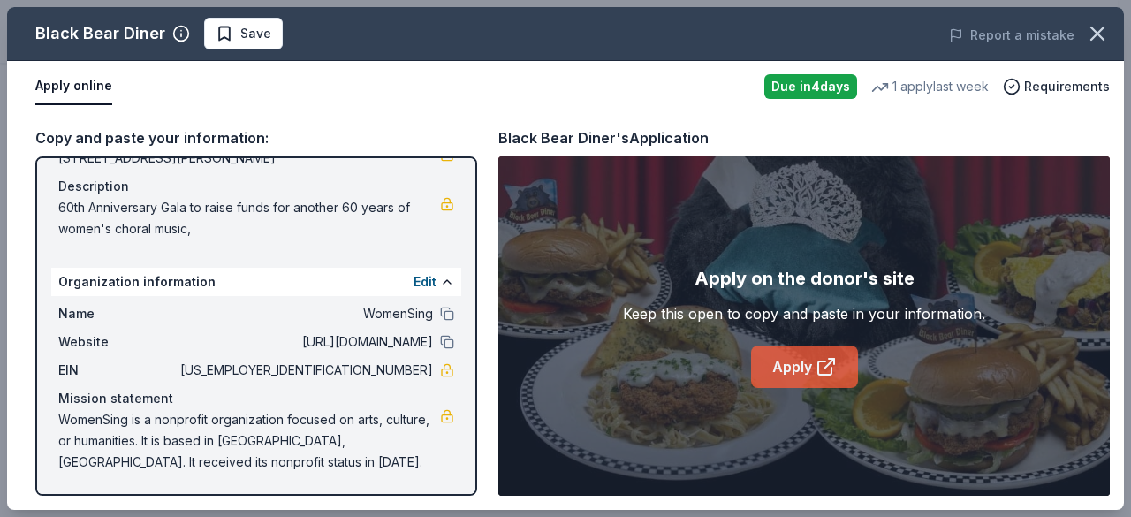
click at [811, 367] on link "Apply" at bounding box center [804, 366] width 107 height 42
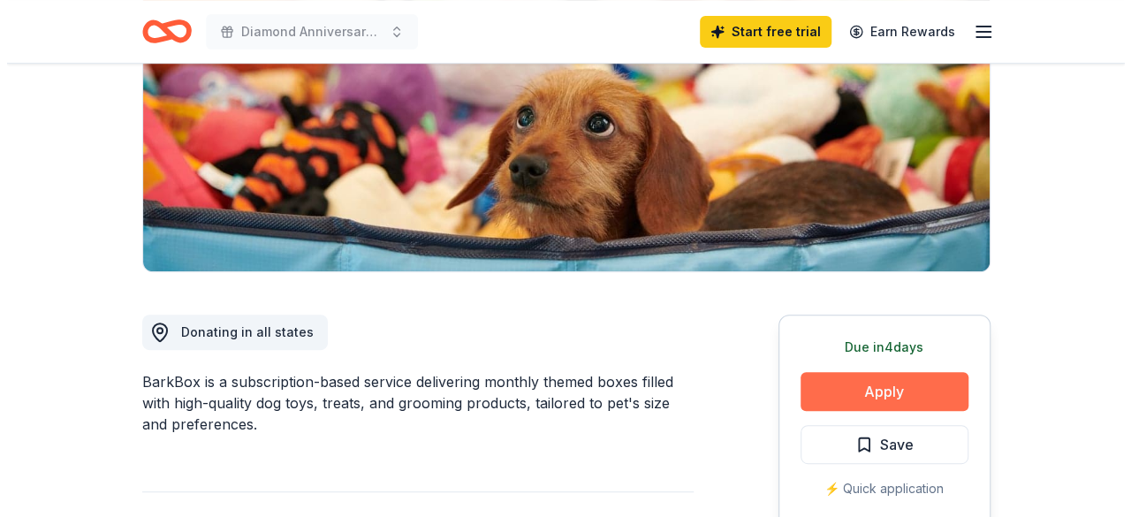
scroll to position [265, 0]
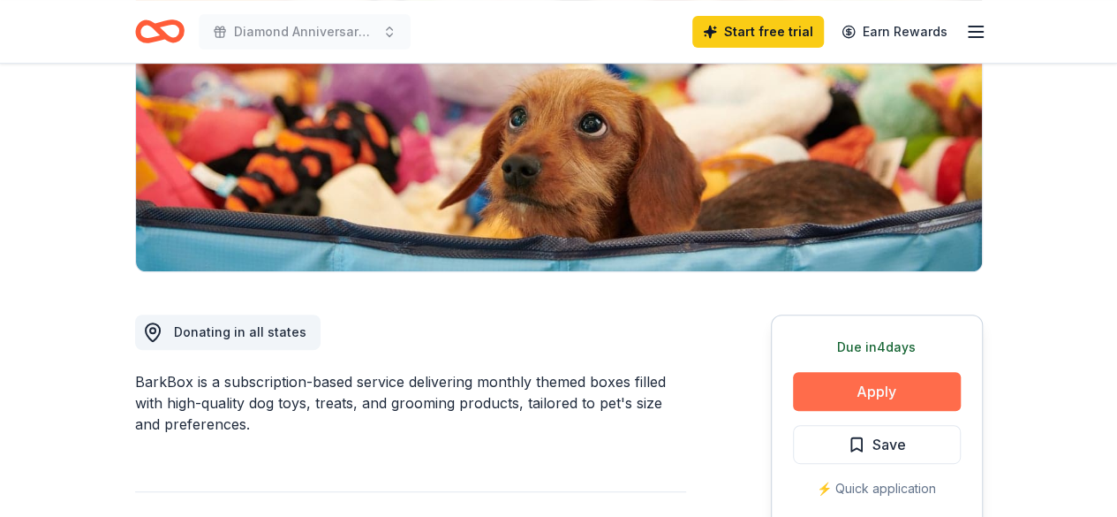
click at [881, 390] on button "Apply" at bounding box center [877, 391] width 168 height 39
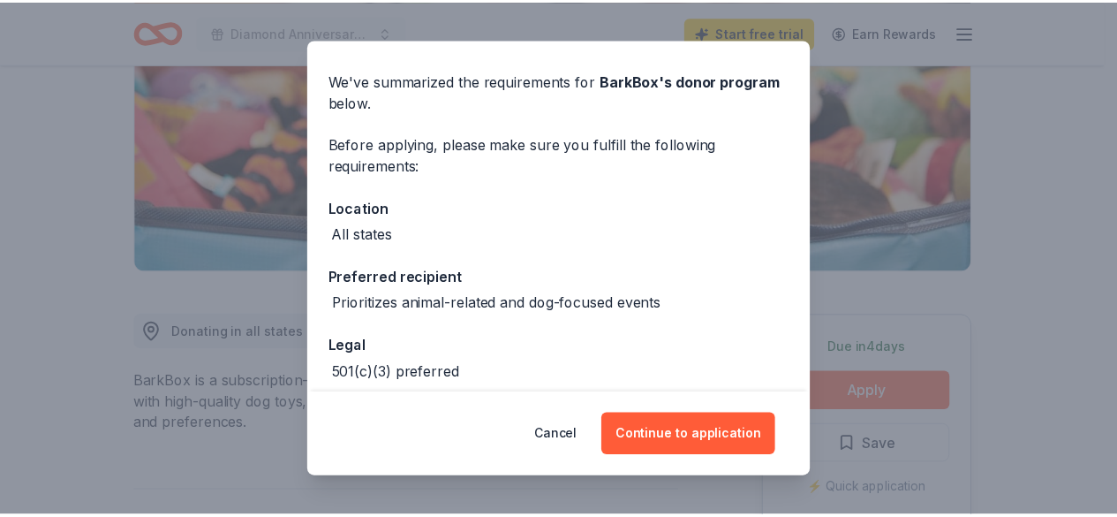
scroll to position [0, 0]
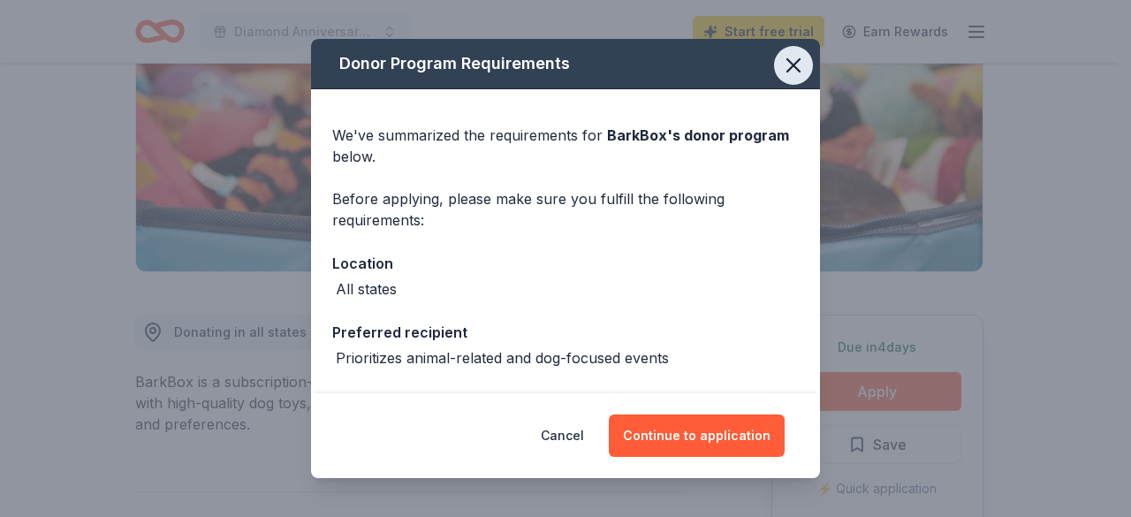
click at [781, 64] on icon "button" at bounding box center [793, 65] width 25 height 25
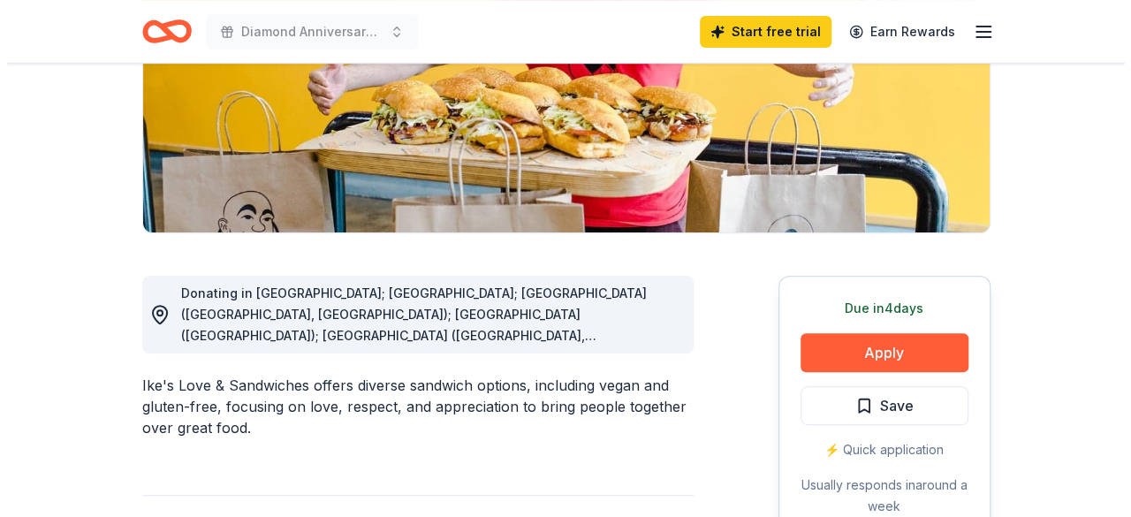
scroll to position [353, 0]
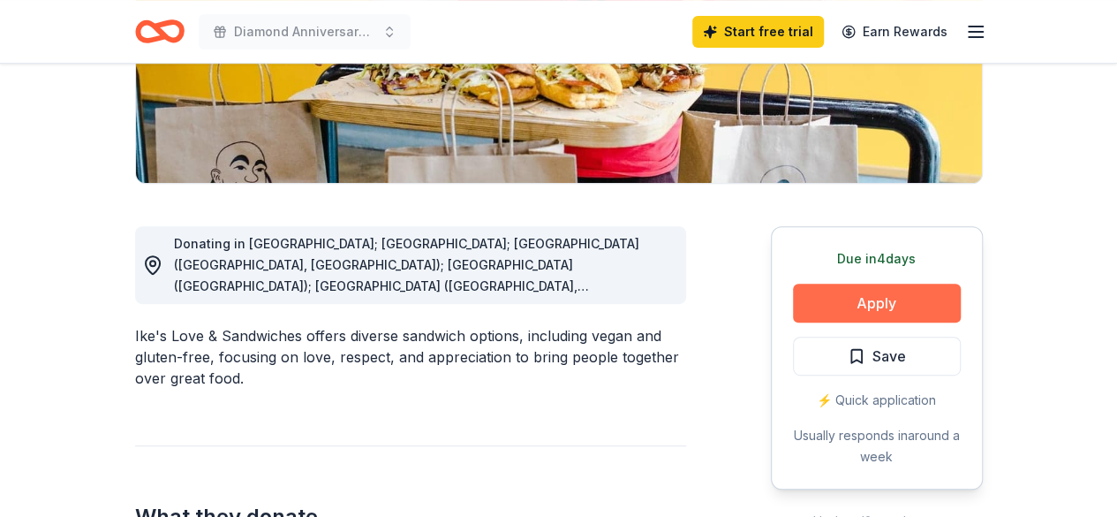
click at [865, 306] on button "Apply" at bounding box center [877, 303] width 168 height 39
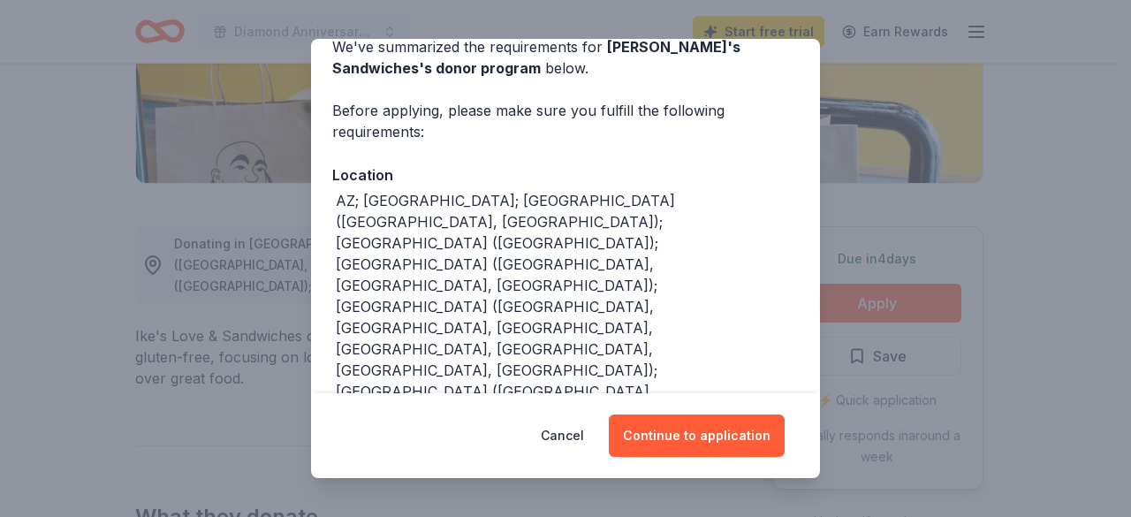
scroll to position [132, 0]
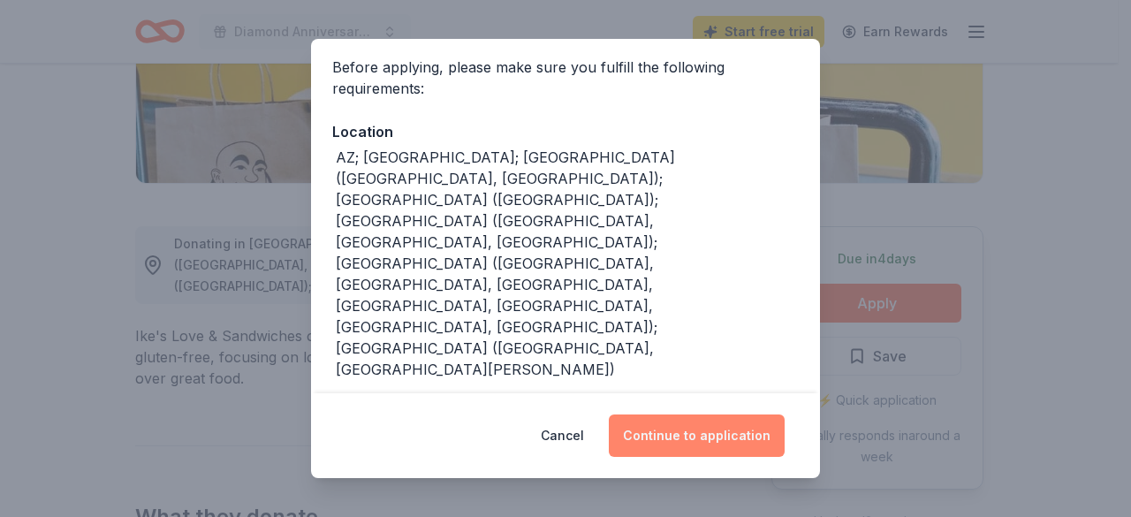
click at [666, 434] on button "Continue to application" at bounding box center [697, 435] width 176 height 42
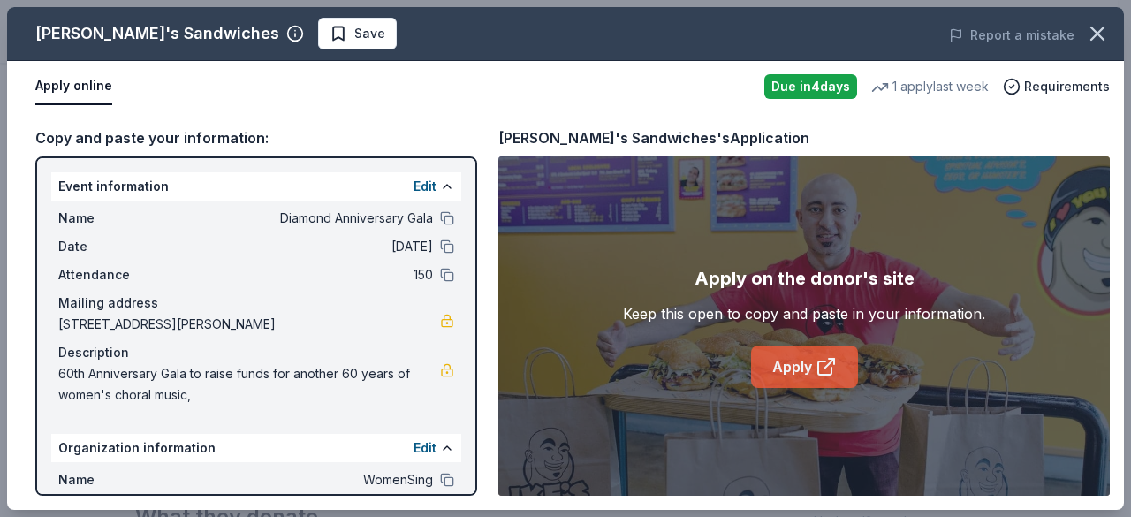
click at [824, 375] on icon at bounding box center [824, 367] width 13 height 13
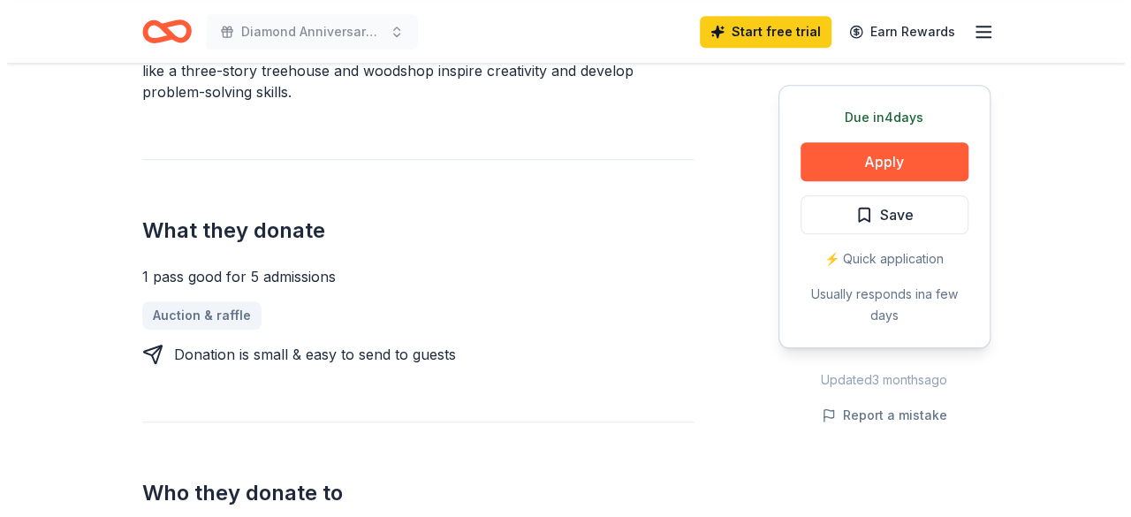
scroll to position [530, 0]
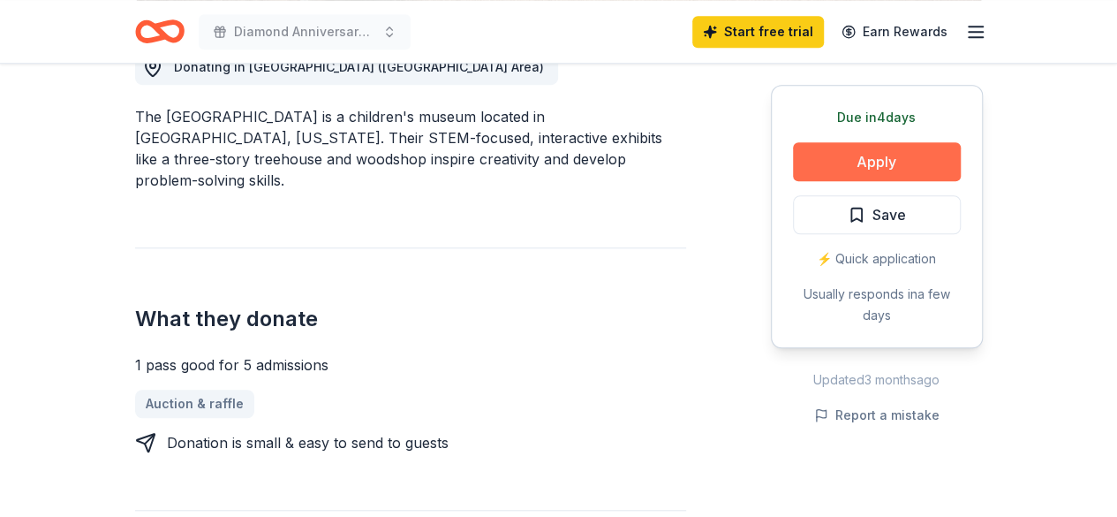
click at [894, 149] on button "Apply" at bounding box center [877, 161] width 168 height 39
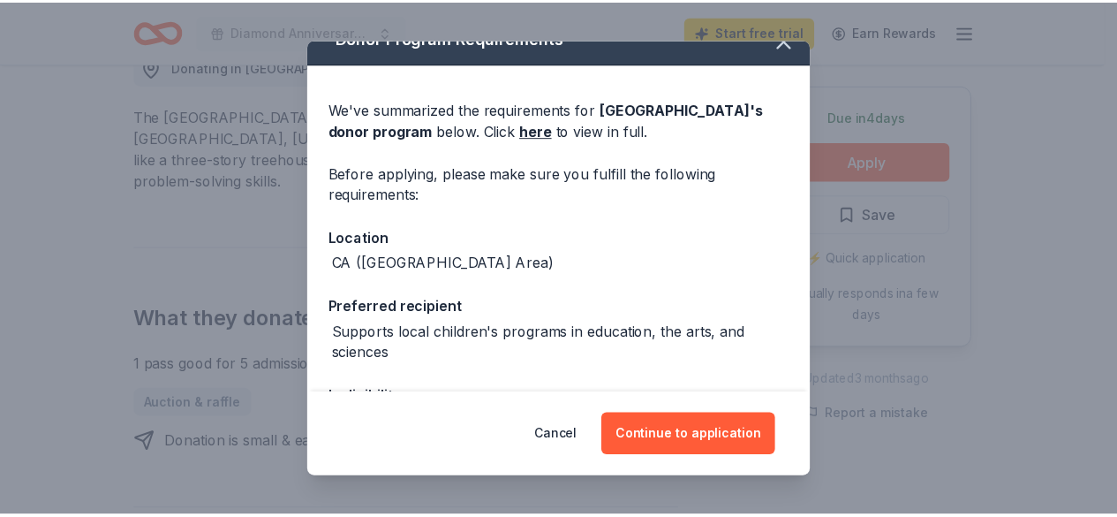
scroll to position [0, 0]
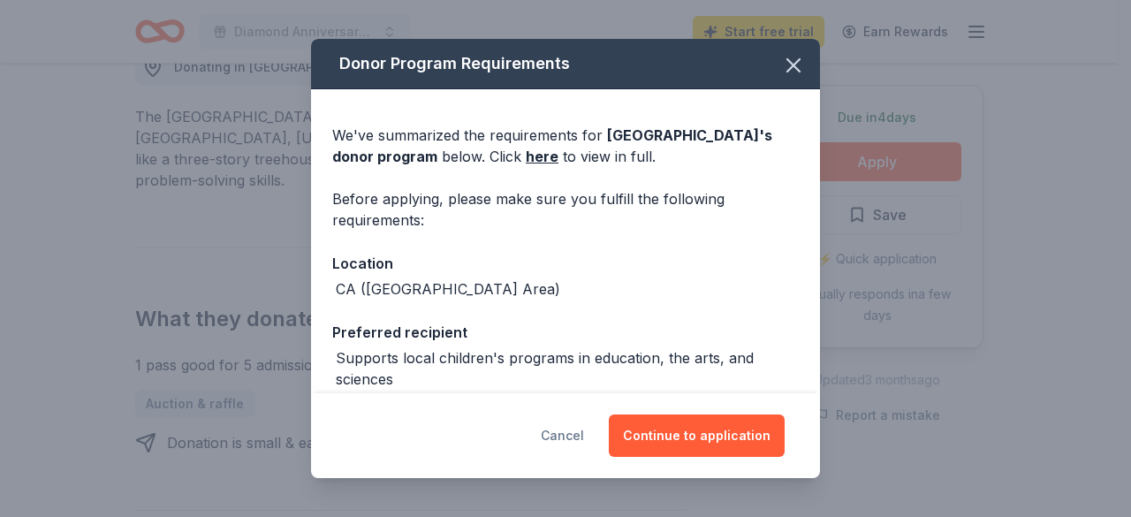
click at [558, 438] on button "Cancel" at bounding box center [562, 435] width 43 height 42
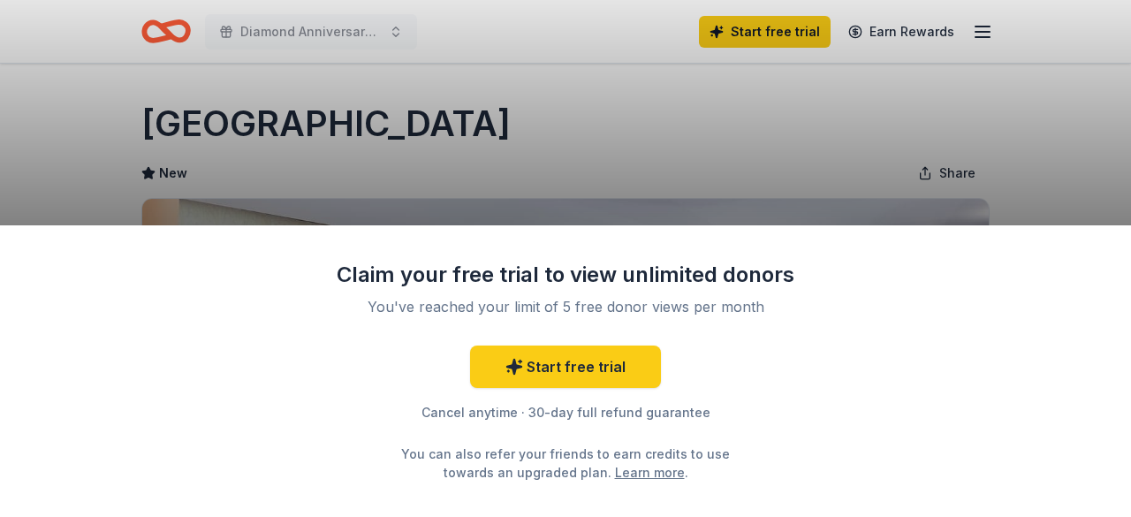
click at [670, 197] on div "Claim your free trial to view unlimited donors You've reached your limit of 5 f…" at bounding box center [565, 258] width 1131 height 517
